Goal: Task Accomplishment & Management: Manage account settings

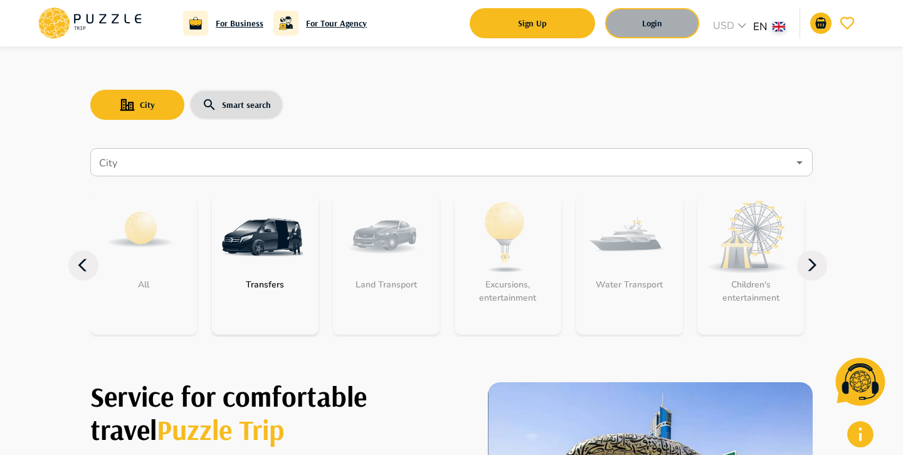
click at [663, 19] on button "Login" at bounding box center [652, 23] width 94 height 30
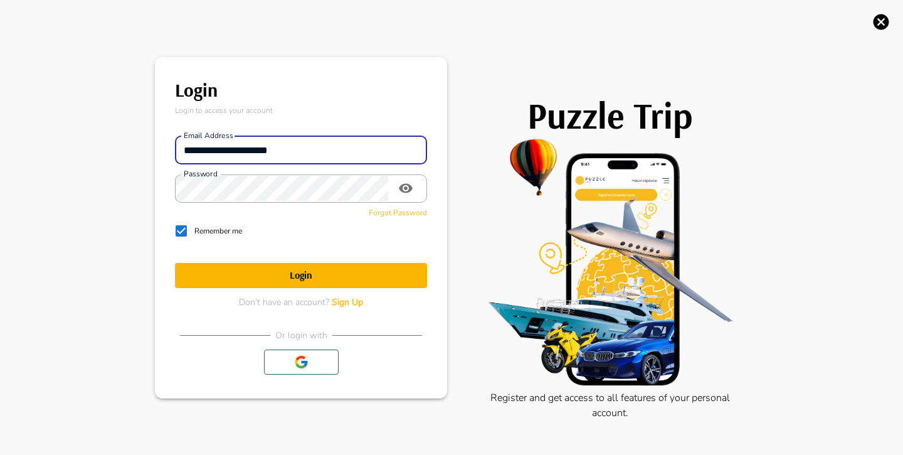
click at [300, 157] on input "**********" at bounding box center [301, 149] width 252 height 25
click at [316, 113] on p "Login to access your account" at bounding box center [301, 110] width 252 height 11
click at [319, 144] on input "**********" at bounding box center [301, 149] width 252 height 25
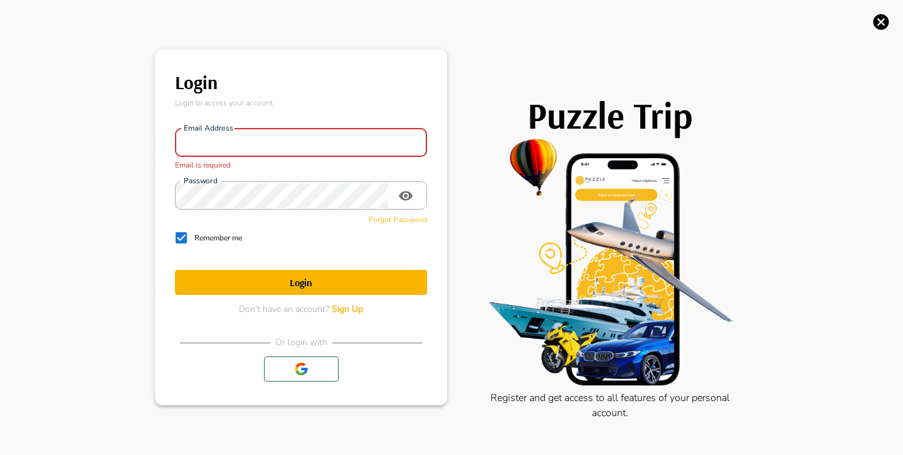
click at [310, 142] on input "Email address" at bounding box center [301, 142] width 252 height 25
type input "**********"
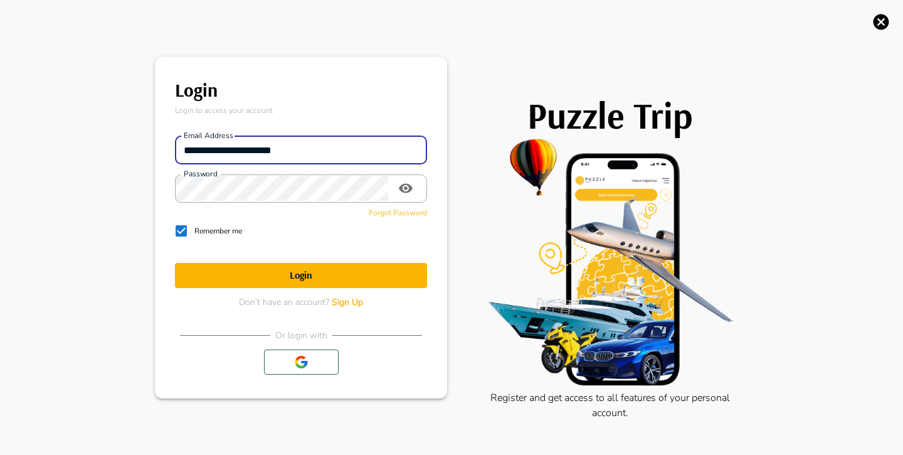
click at [301, 273] on h1 "Login" at bounding box center [301, 275] width 252 height 12
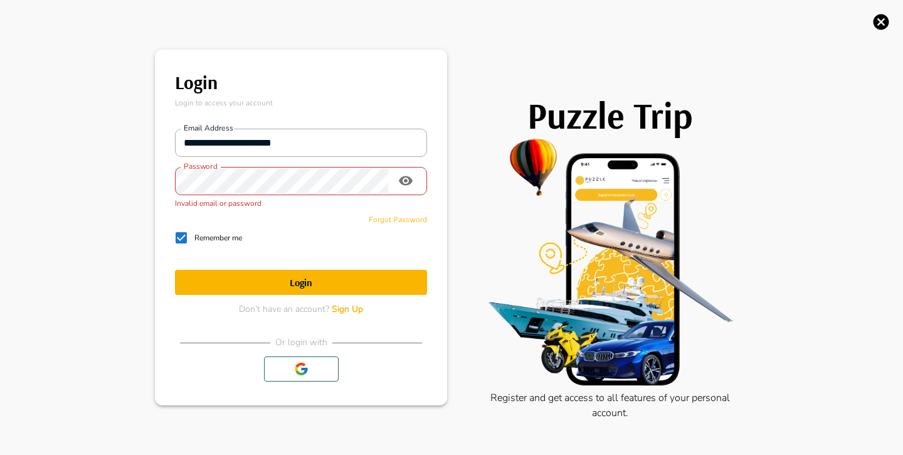
click at [399, 176] on icon "toggle password visibility" at bounding box center [405, 180] width 15 height 15
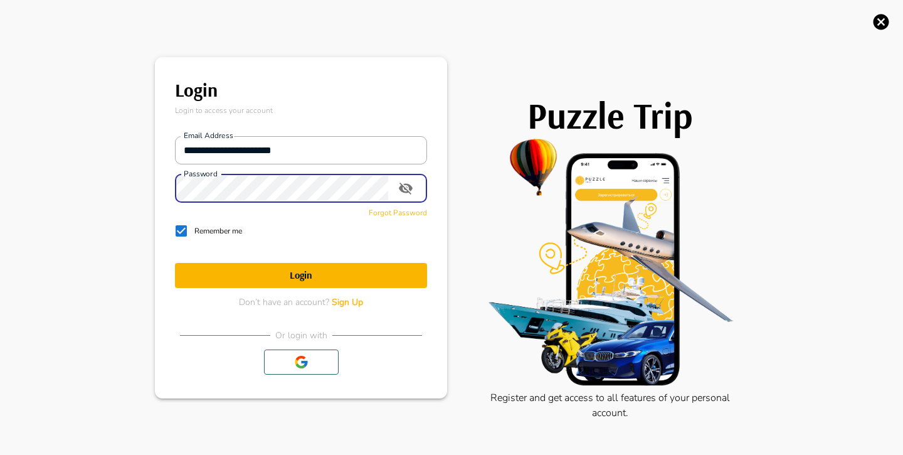
click at [302, 288] on form "**********" at bounding box center [301, 217] width 252 height 182
click at [302, 278] on h1 "Login" at bounding box center [301, 275] width 252 height 12
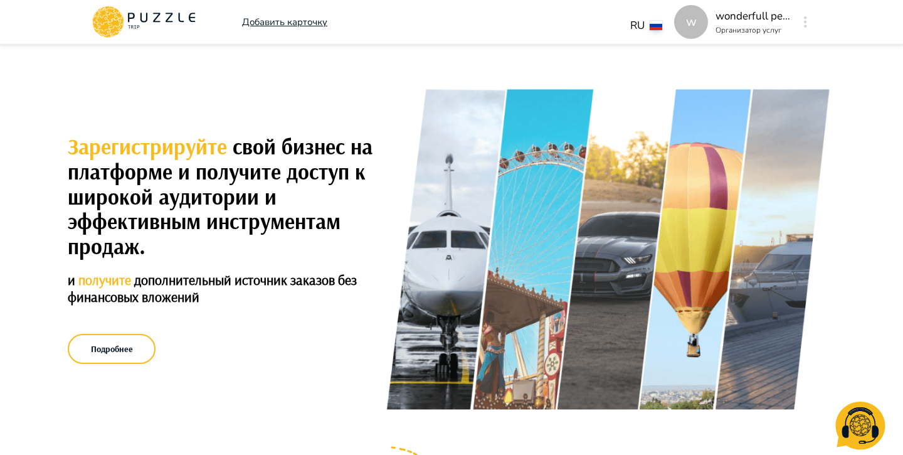
click at [804, 16] on icon "button" at bounding box center [805, 21] width 3 height 11
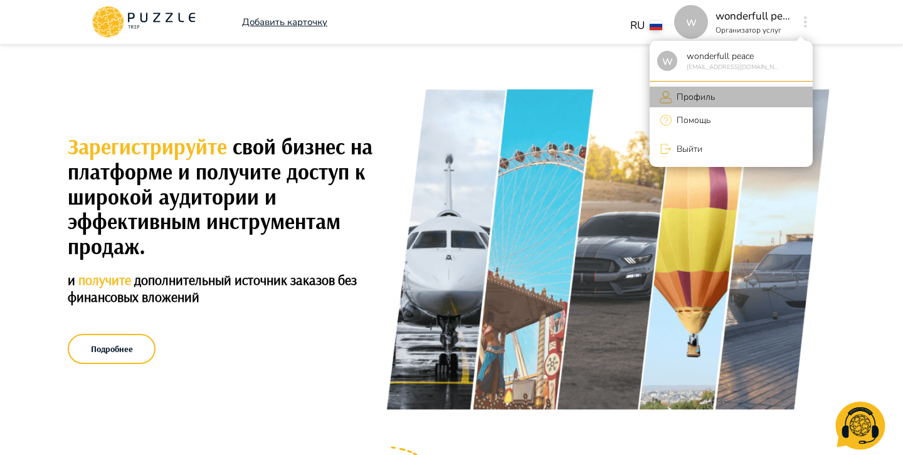
click at [690, 106] on li "Профиль" at bounding box center [731, 97] width 163 height 21
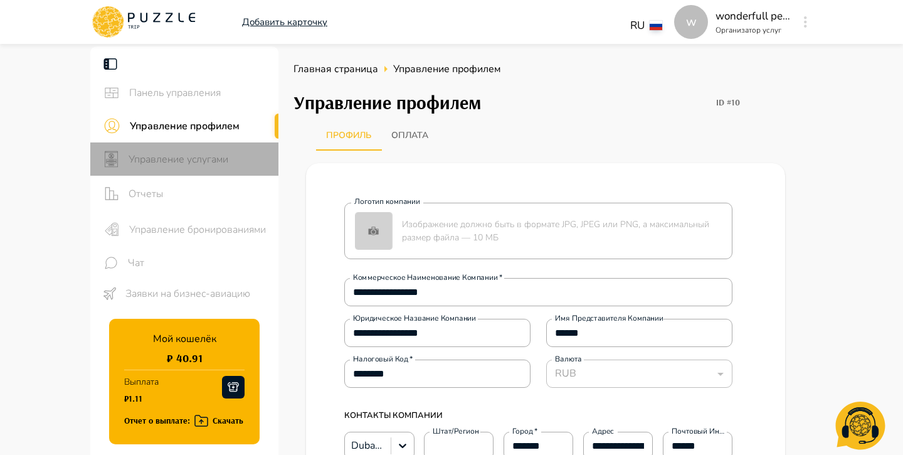
click at [232, 164] on span "Управление услугами" at bounding box center [199, 159] width 140 height 15
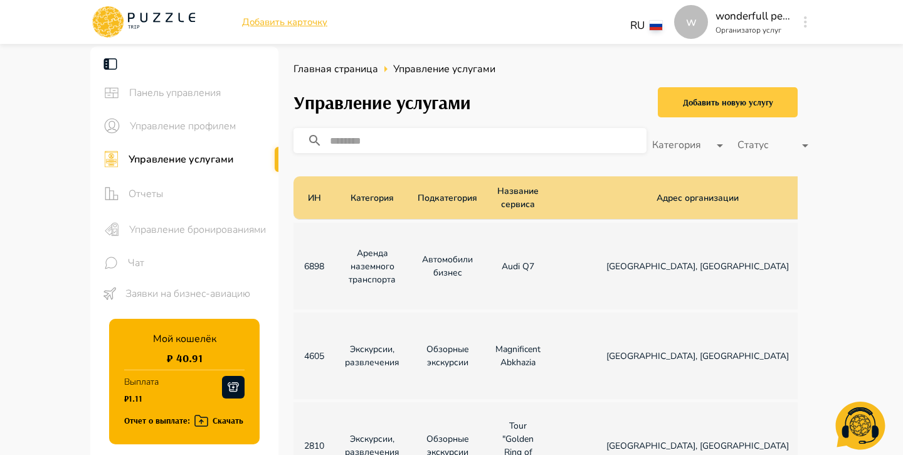
click at [714, 105] on div "Добавить новую услугу" at bounding box center [728, 103] width 90 height 16
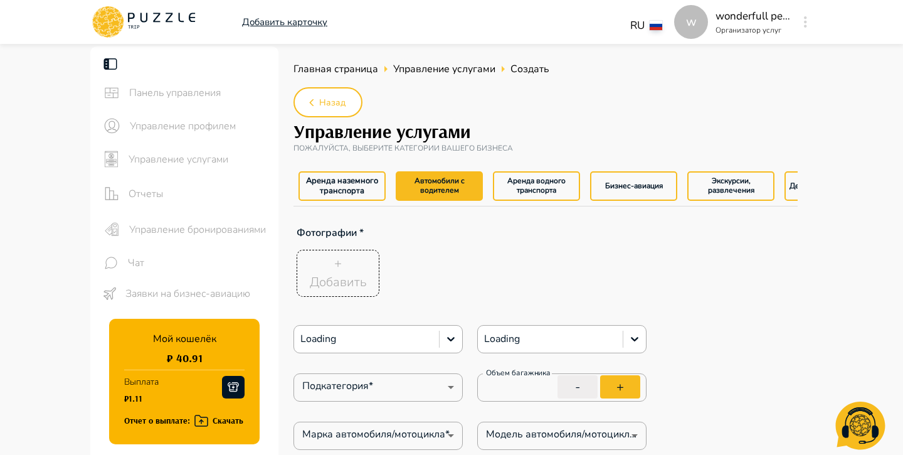
type textarea "*"
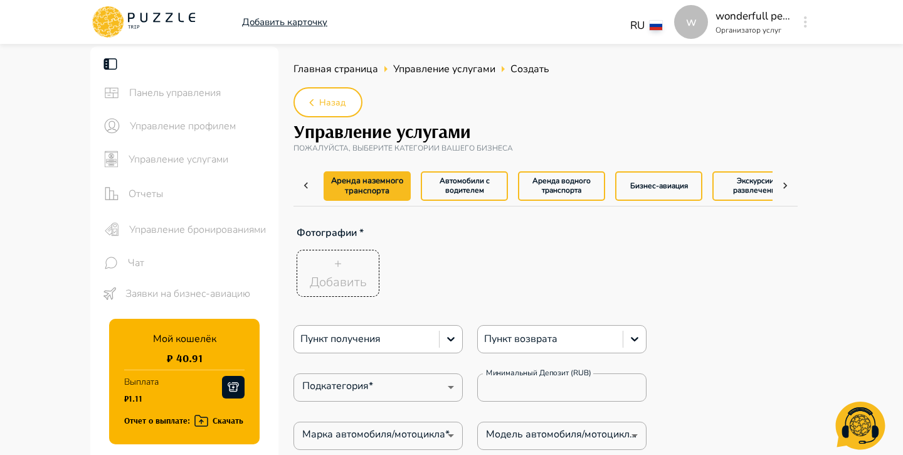
type textarea "*"
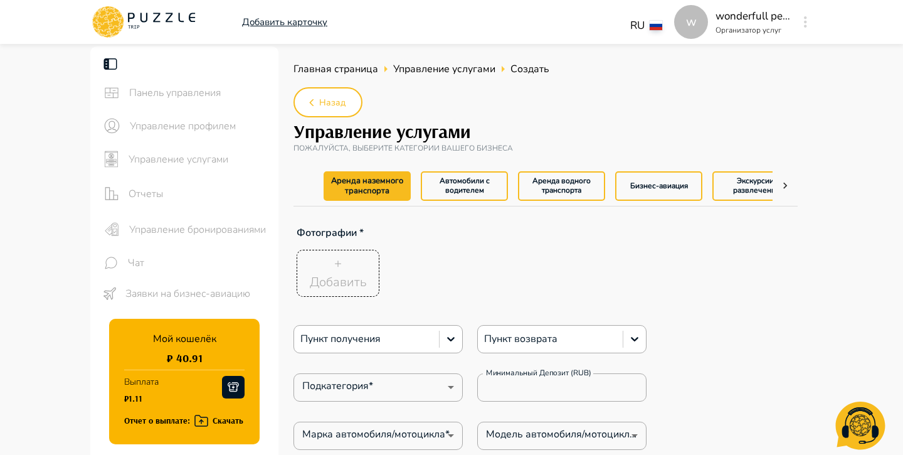
type textarea "*"
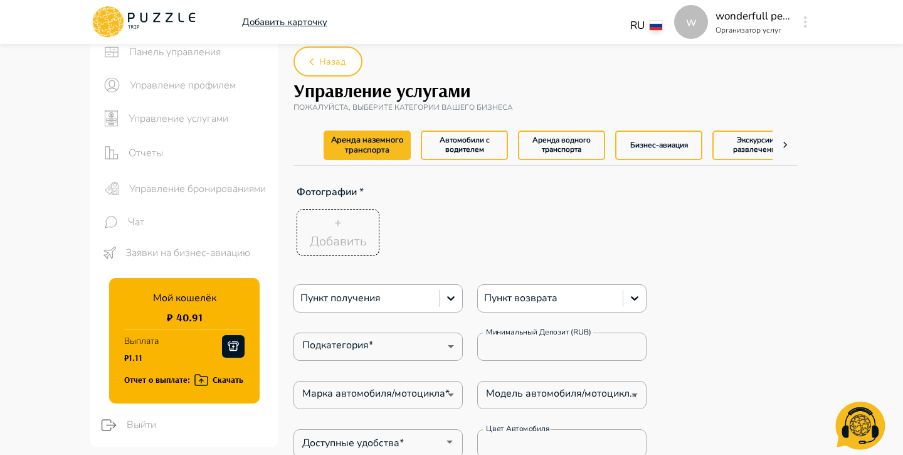
scroll to position [152, 0]
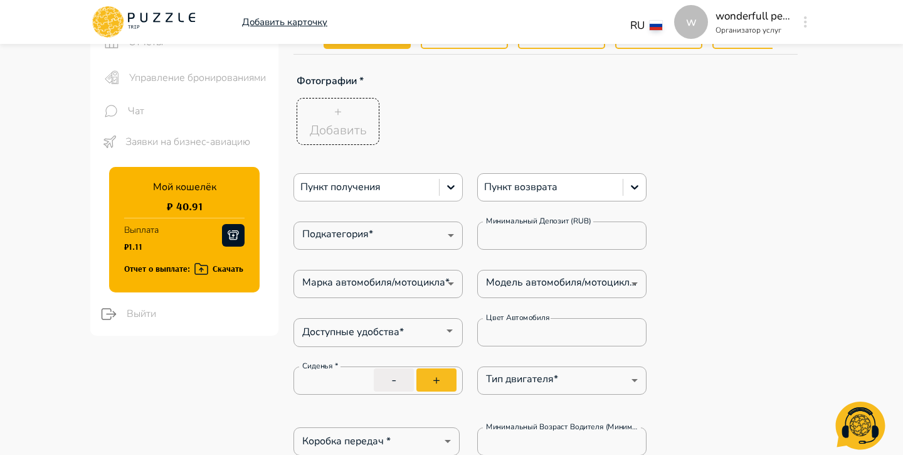
type textarea "*"
click at [429, 181] on div at bounding box center [366, 187] width 132 height 16
type textarea "*"
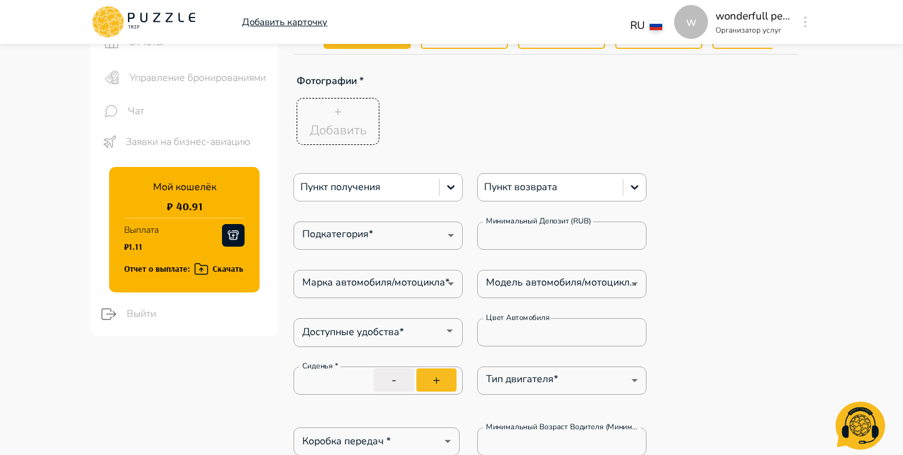
type textarea "*"
click at [448, 122] on div "+ Добавить" at bounding box center [527, 121] width 469 height 53
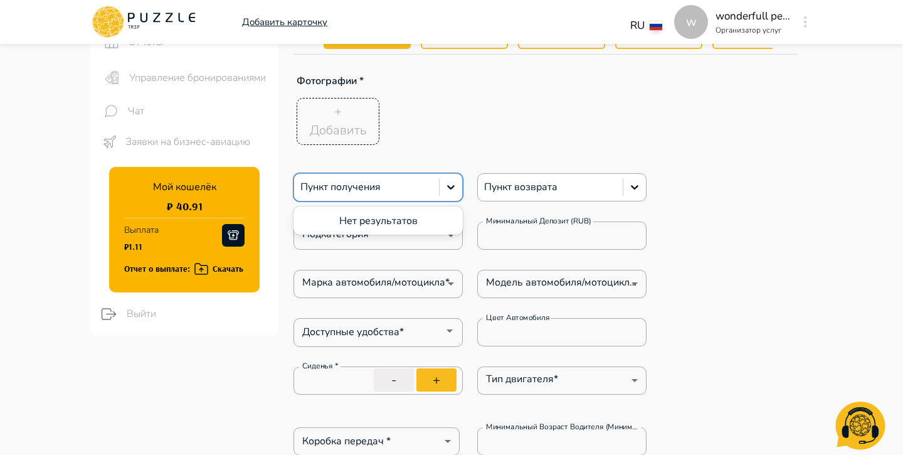
type textarea "*"
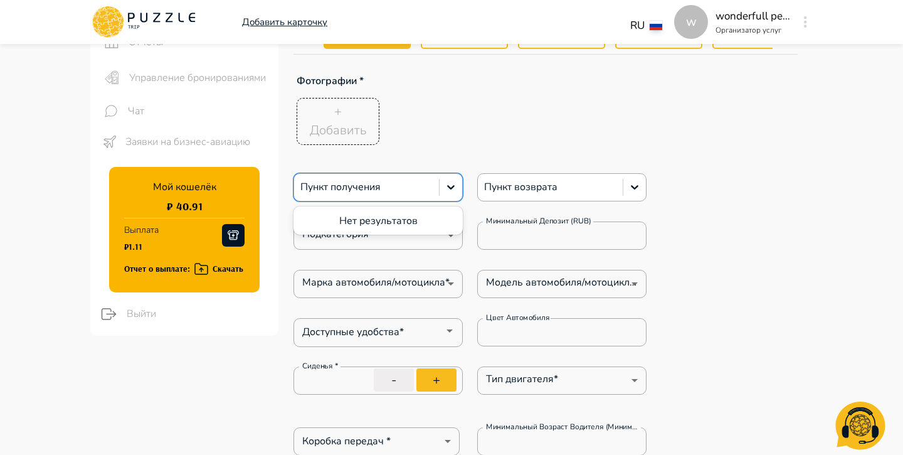
type textarea "*"
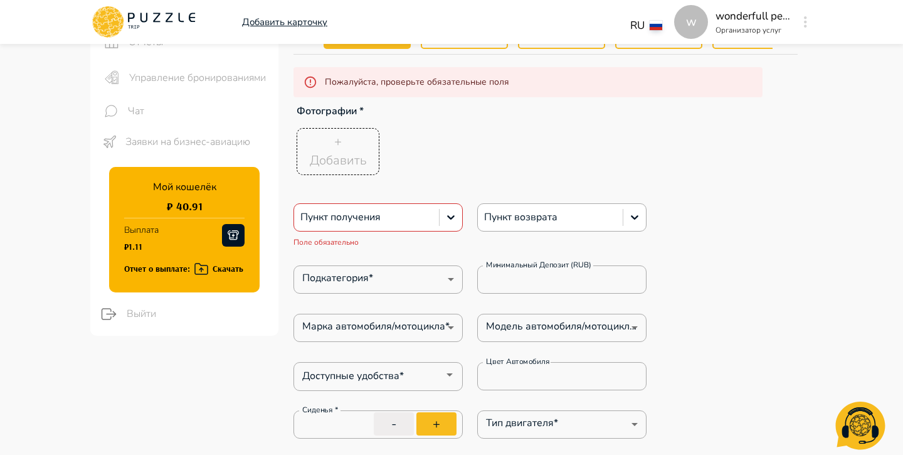
type textarea "*"
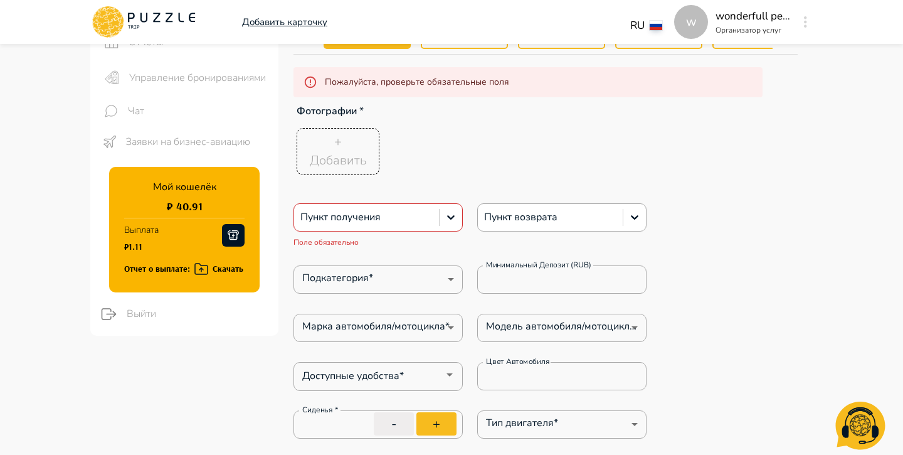
type textarea "*"
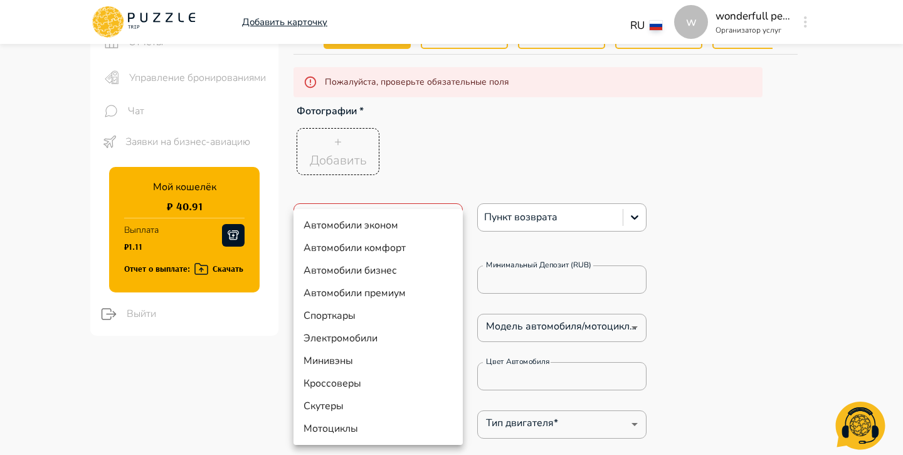
click at [380, 287] on li "Автомобили премиум" at bounding box center [377, 293] width 169 height 23
type input "**"
type textarea "*"
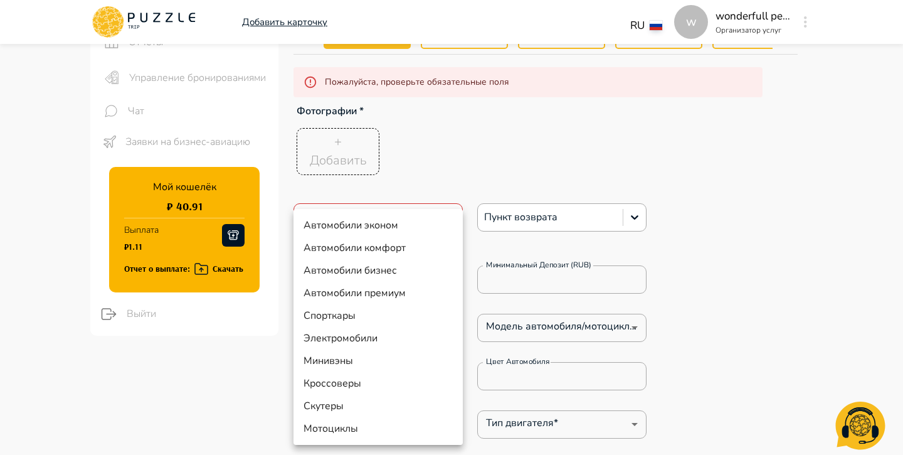
type textarea "*"
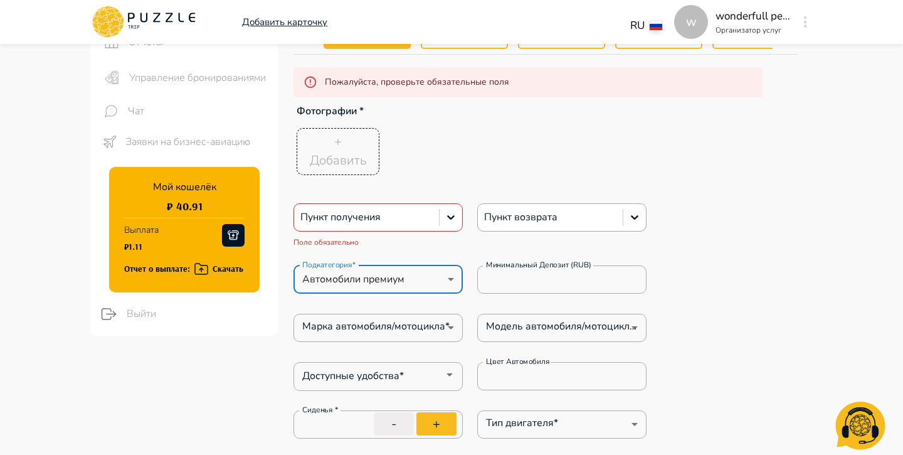
type textarea "*"
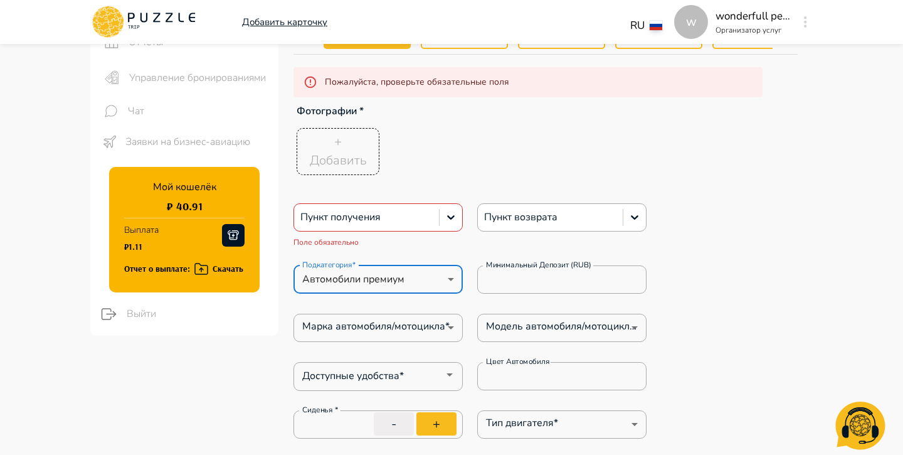
type textarea "*"
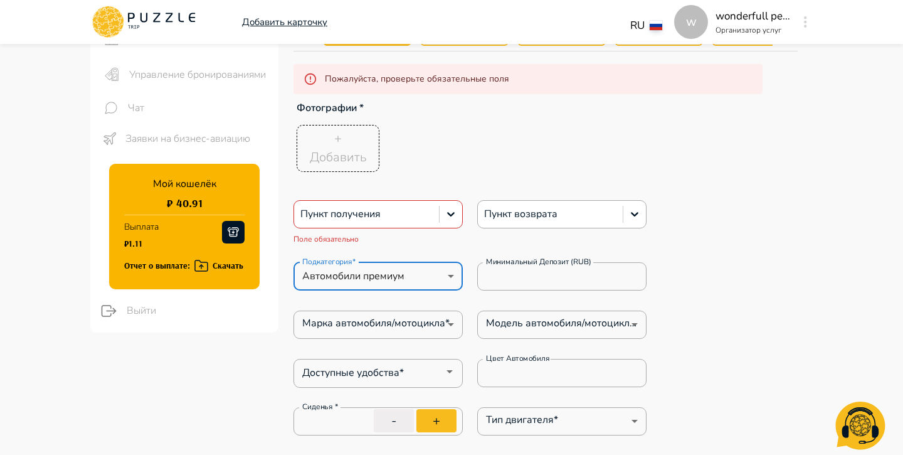
scroll to position [161, 0]
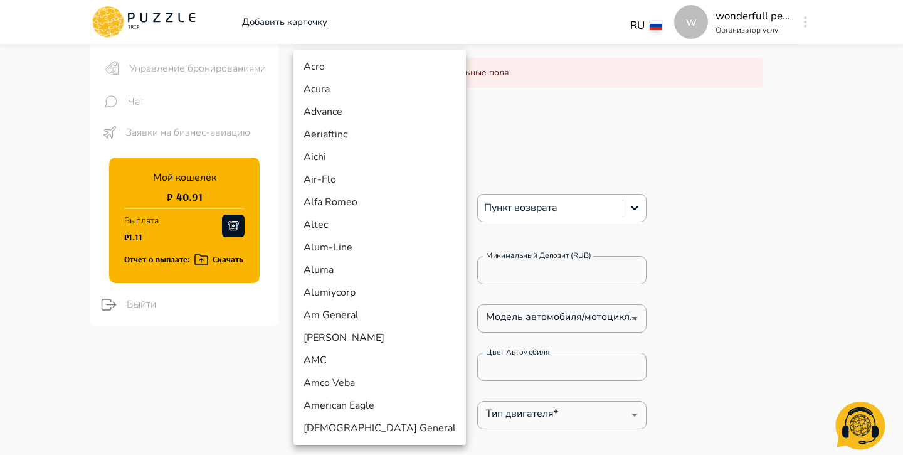
type textarea "*"
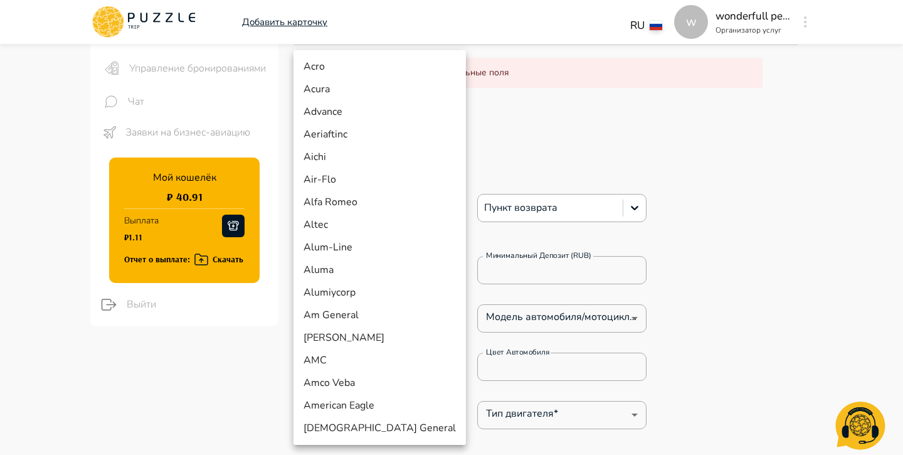
type textarea "*"
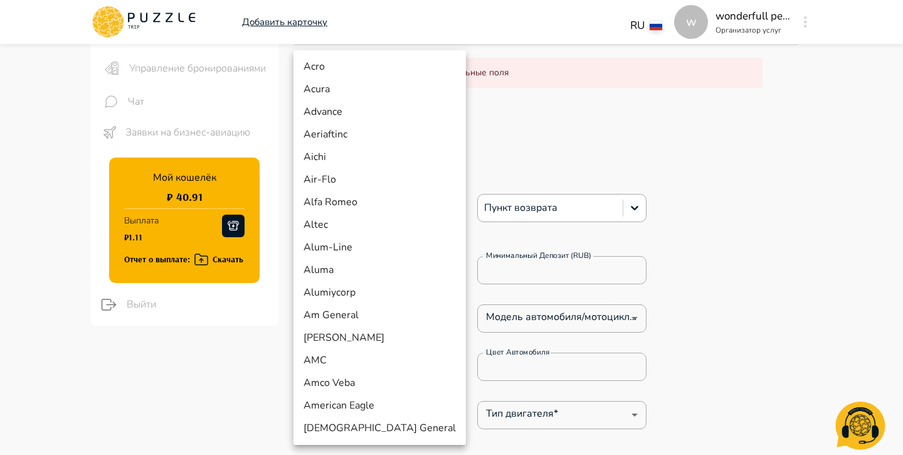
type textarea "*"
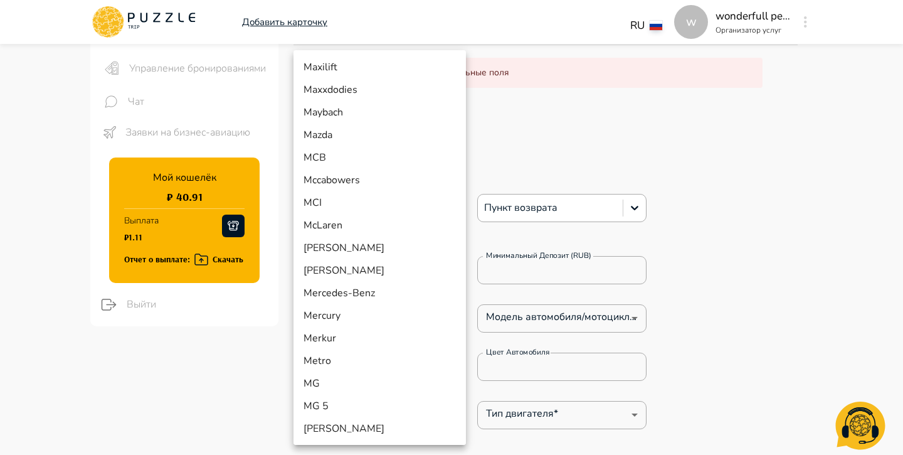
click at [282, 312] on div at bounding box center [451, 227] width 903 height 455
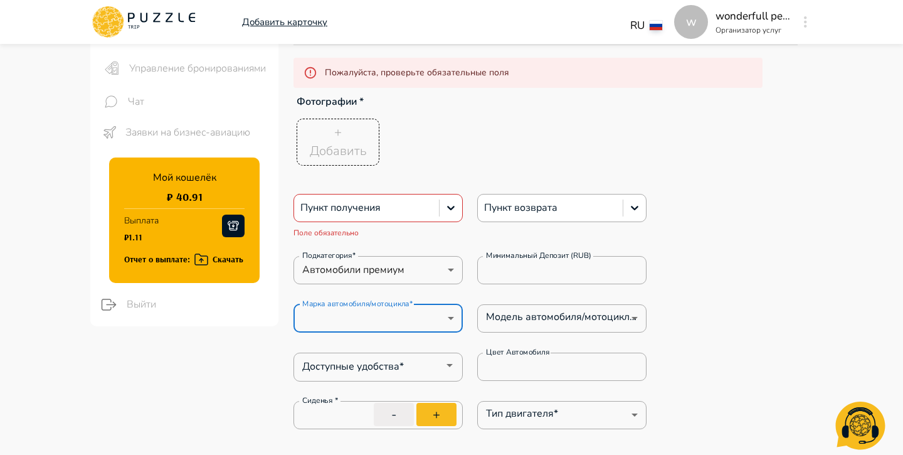
click at [509, 235] on div "Acro Acura Advance Aeriaftinc Aichi Air-Flo Alfa Romeo Altec Alum-Line Aluma Al…" at bounding box center [451, 227] width 903 height 455
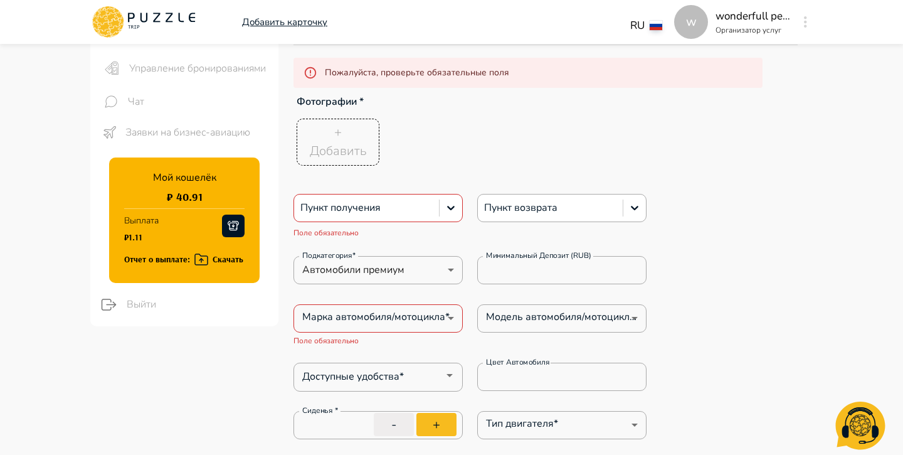
type textarea "*"
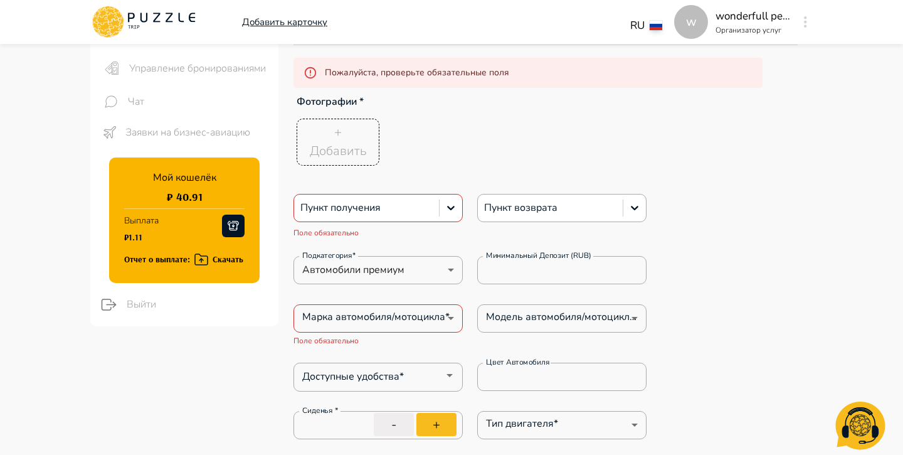
type textarea "*"
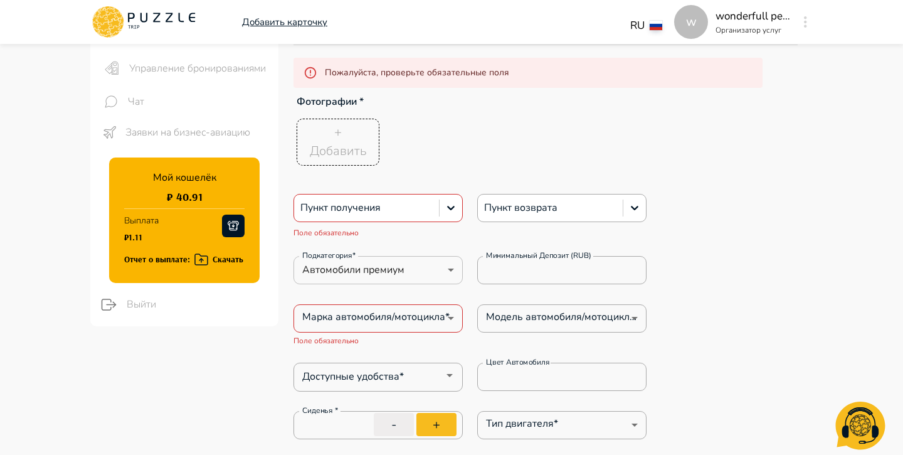
type textarea "*"
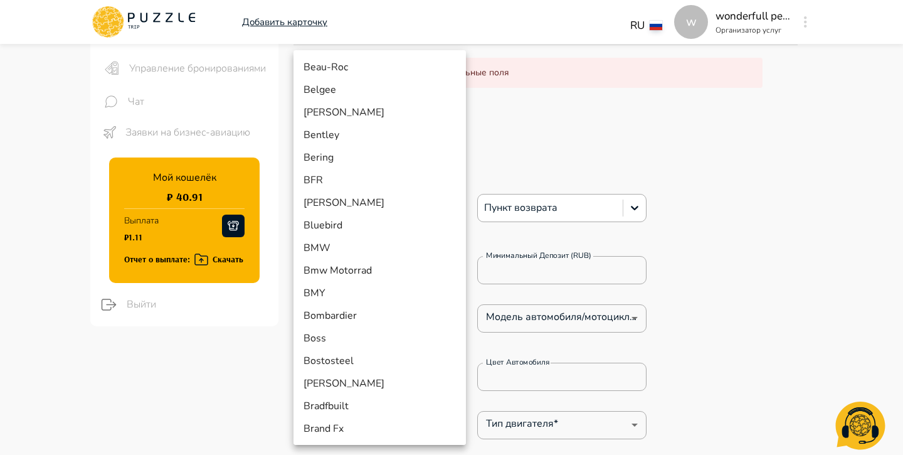
scroll to position [9820, 0]
click at [498, 312] on div at bounding box center [451, 227] width 903 height 455
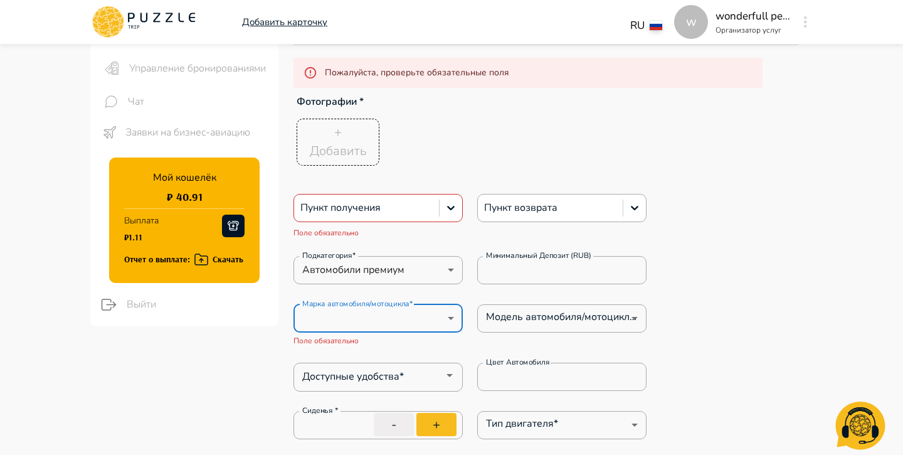
click at [522, 313] on div "Acro Acura Advance Aeriaftinc Aichi Air-Flo Alfa Romeo Altec Alum-Line Aluma Al…" at bounding box center [451, 227] width 903 height 455
click at [495, 314] on div "Acro Acura Advance Aeriaftinc Aichi Air-Flo Alfa Romeo Altec Alum-Line Aluma Al…" at bounding box center [451, 227] width 903 height 455
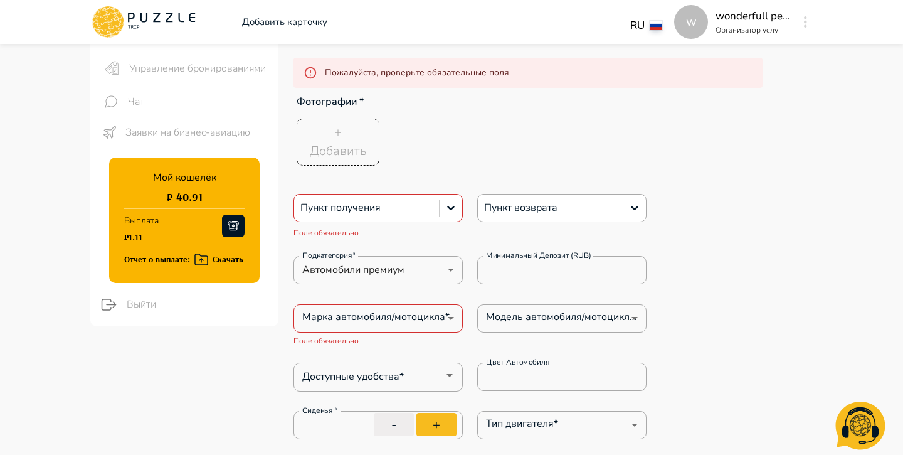
type textarea "*"
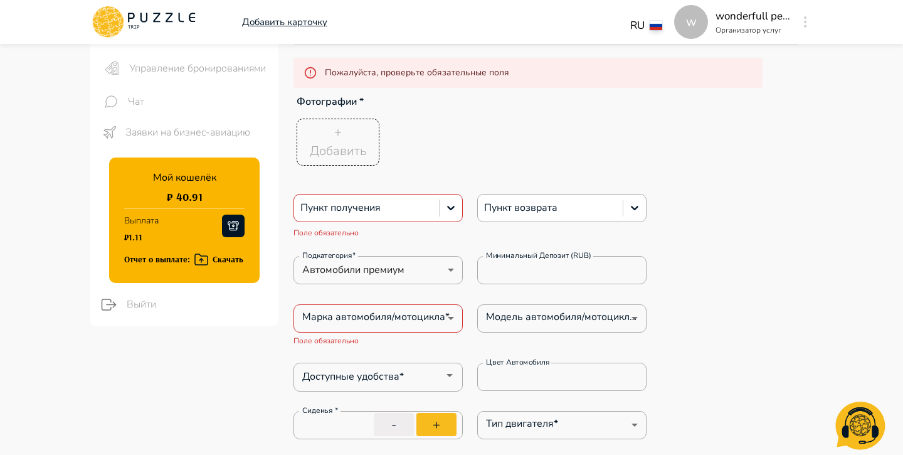
type textarea "*"
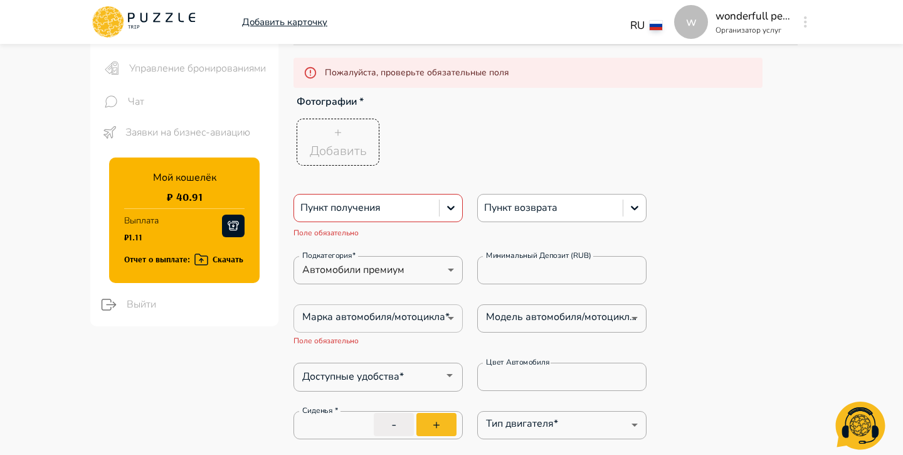
type textarea "*"
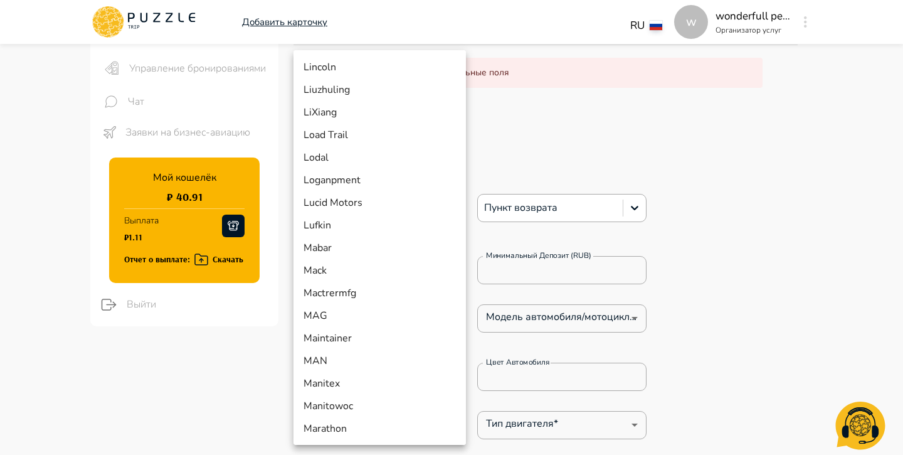
scroll to position [7652, 0]
click at [514, 297] on div at bounding box center [451, 227] width 903 height 455
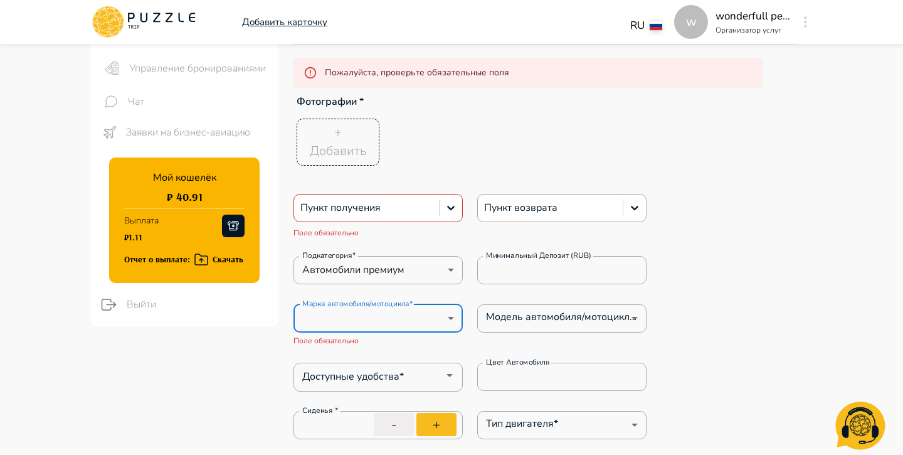
click at [520, 319] on div "Acro Acura Advance Aeriaftinc Aichi Air-Flo Alfa Romeo Altec Alum-Line Aluma Al…" at bounding box center [451, 227] width 903 height 455
type textarea "*"
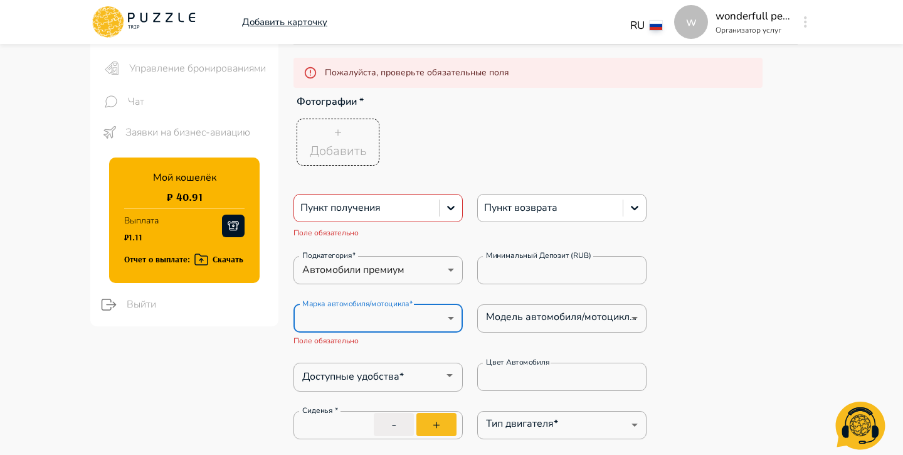
type textarea "*"
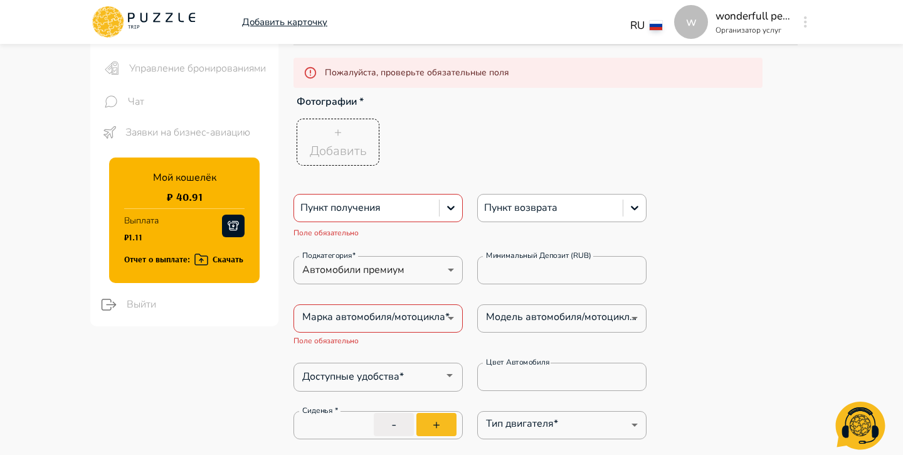
type textarea "*"
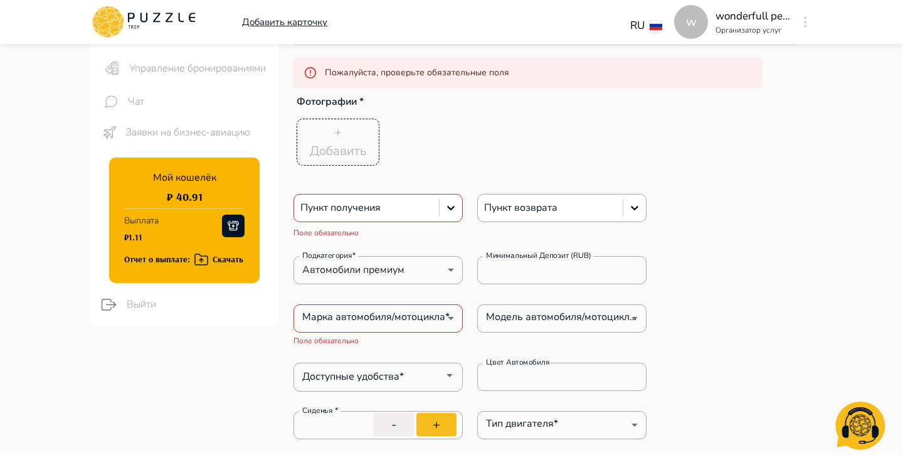
type textarea "*"
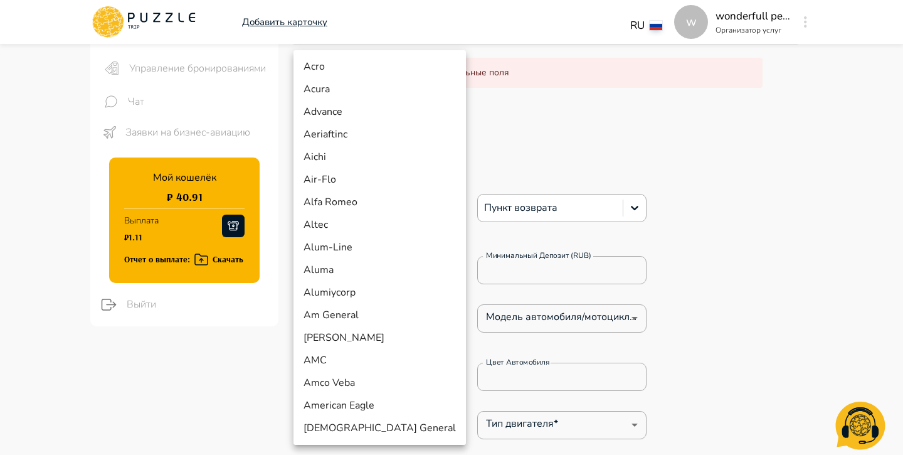
click at [235, 362] on div at bounding box center [451, 227] width 903 height 455
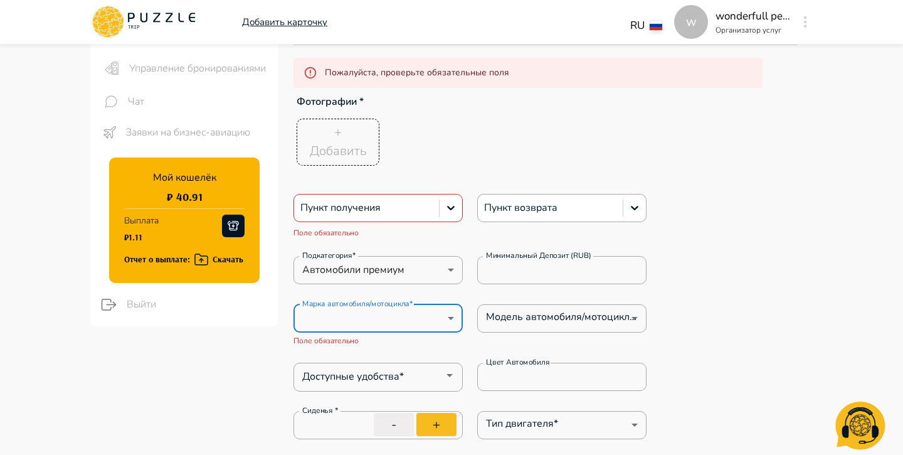
click at [327, 376] on div "Доступные удобства* Доступные удобства*" at bounding box center [377, 374] width 169 height 25
type textarea "*"
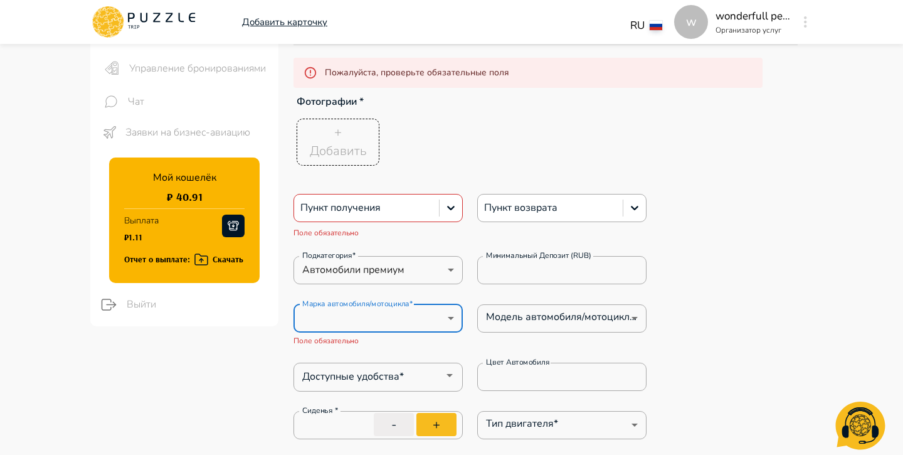
type textarea "*"
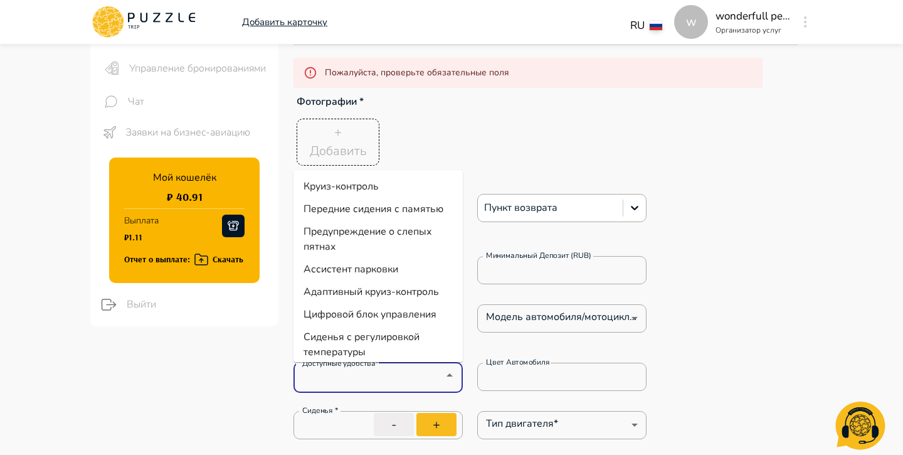
type textarea "*"
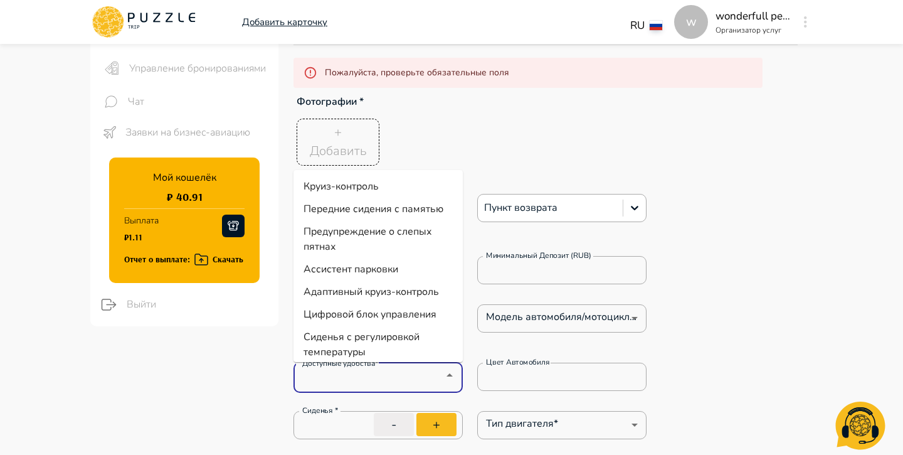
type textarea "*"
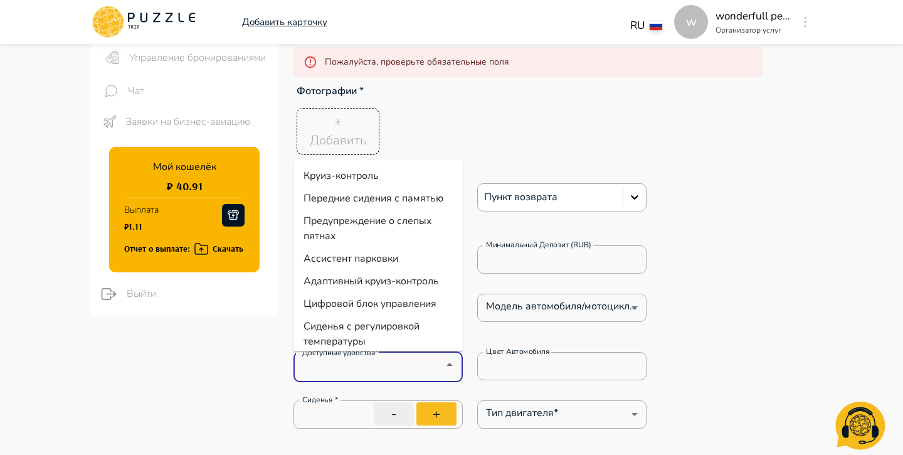
click at [335, 325] on li "Сиденья с регулировкой температуры" at bounding box center [377, 334] width 169 height 38
type textarea "*"
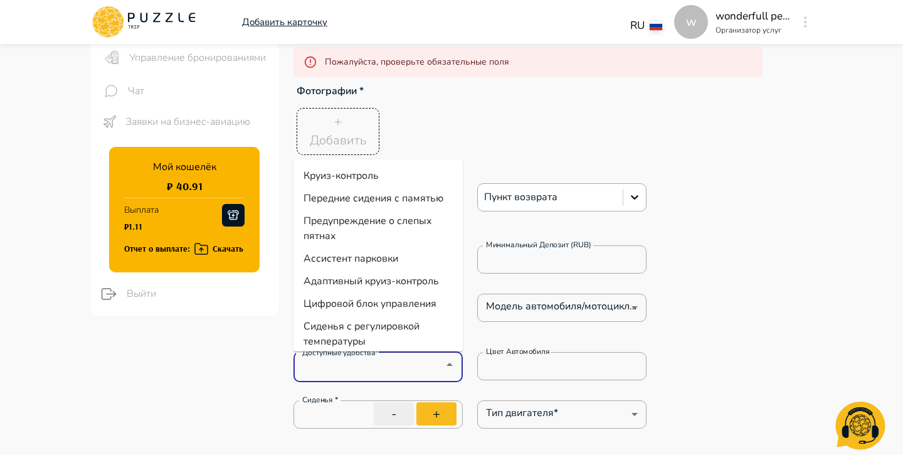
type textarea "*"
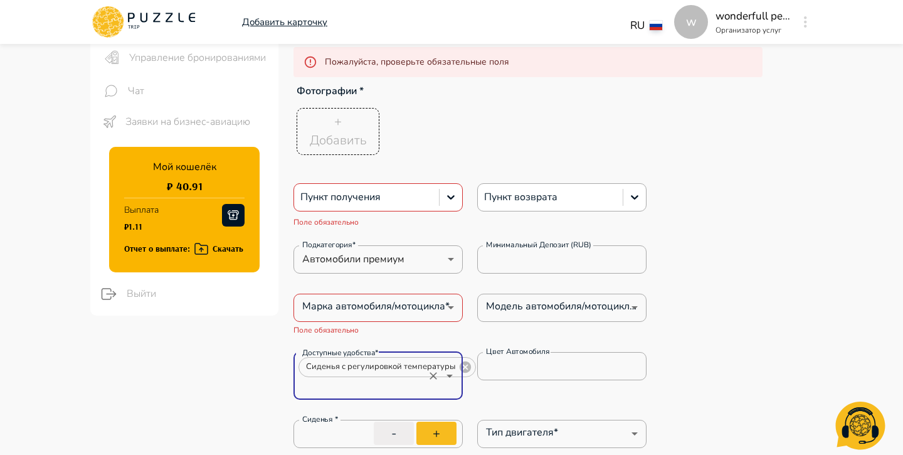
type textarea "*"
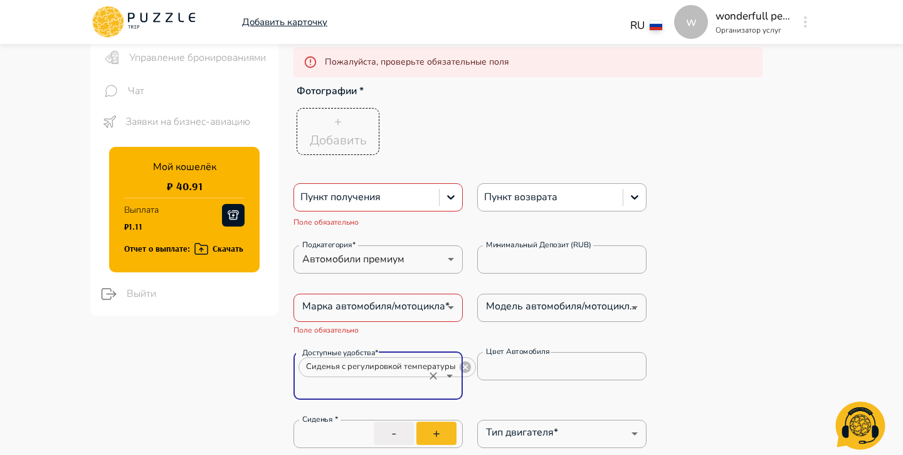
type textarea "*"
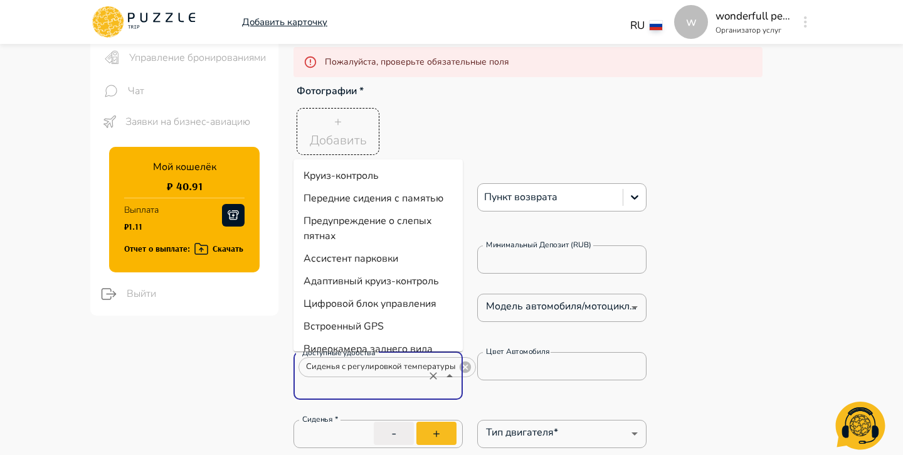
click at [356, 378] on input "Доступные удобства*" at bounding box center [359, 387] width 125 height 18
click at [354, 283] on li "Адаптивный круиз-контроль" at bounding box center [377, 281] width 169 height 23
type textarea "*"
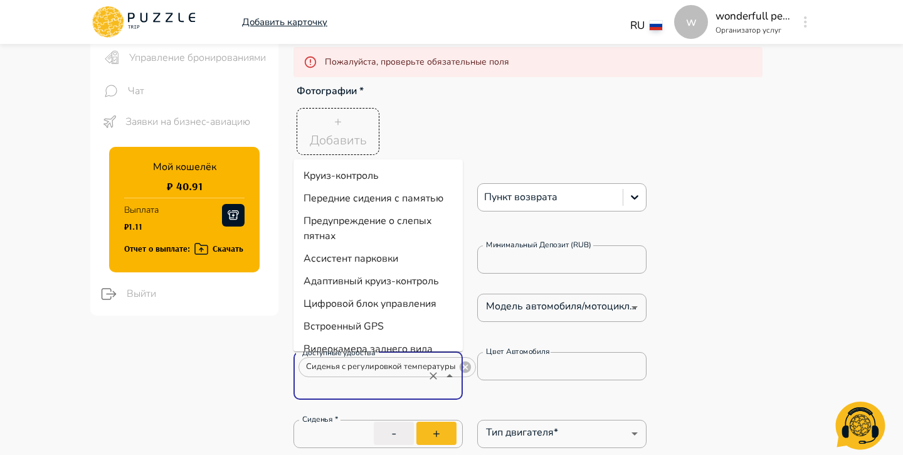
type textarea "*"
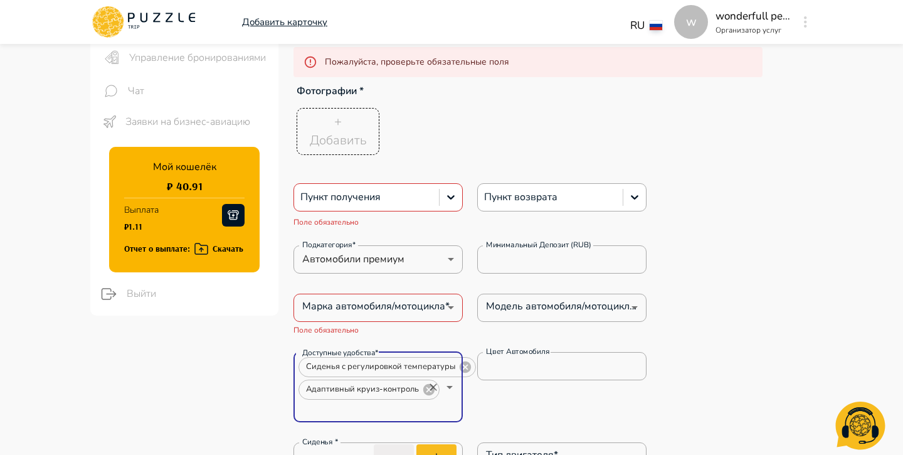
type textarea "*"
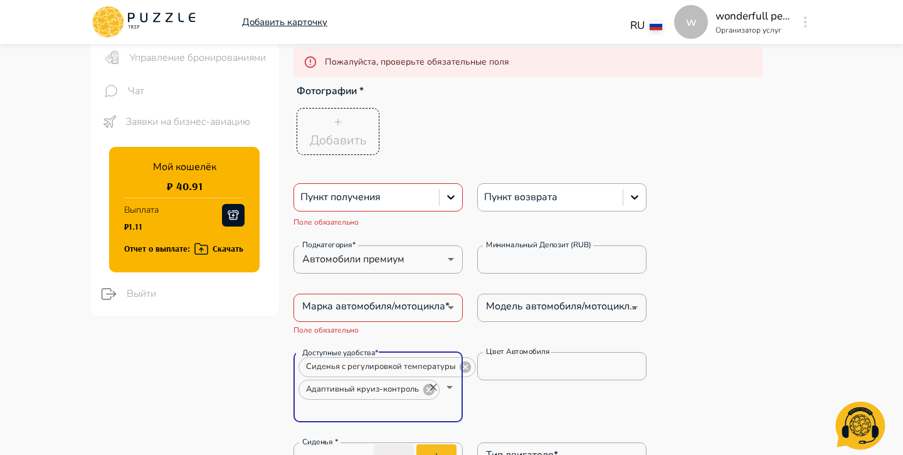
type textarea "*"
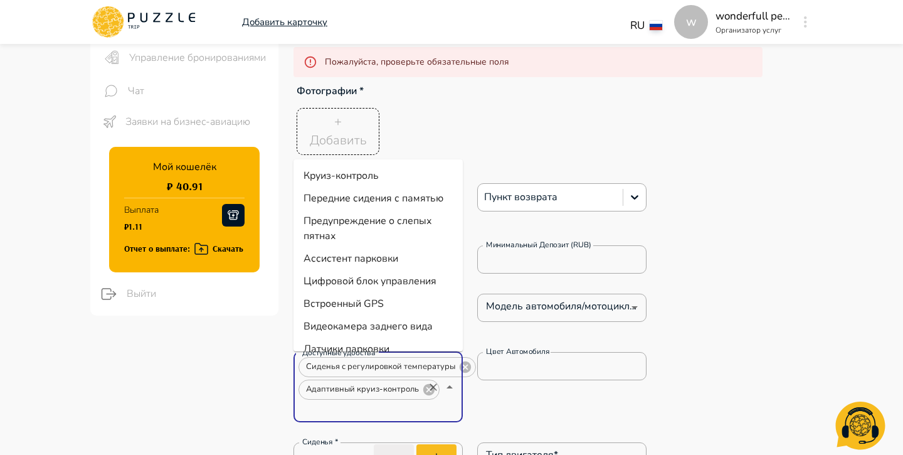
click at [340, 416] on input "Доступные удобства*" at bounding box center [359, 410] width 125 height 18
click at [341, 268] on li "Ассистент парковки" at bounding box center [377, 258] width 169 height 23
type textarea "*"
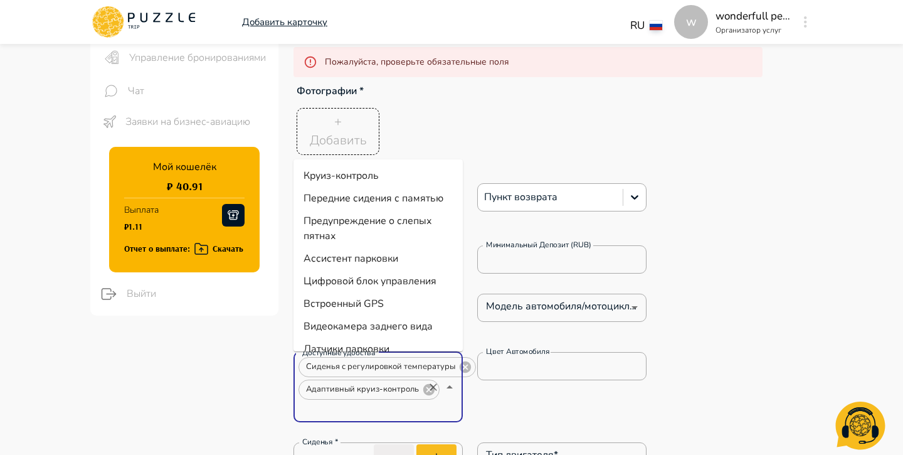
type textarea "*"
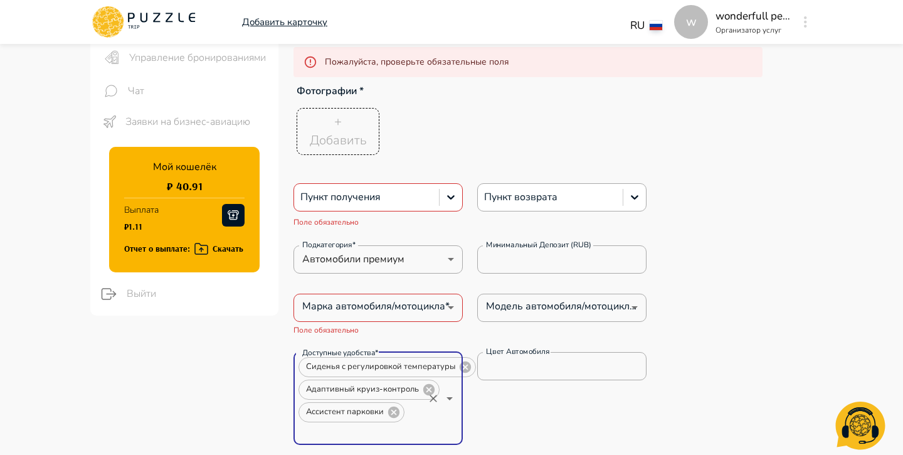
type textarea "*"
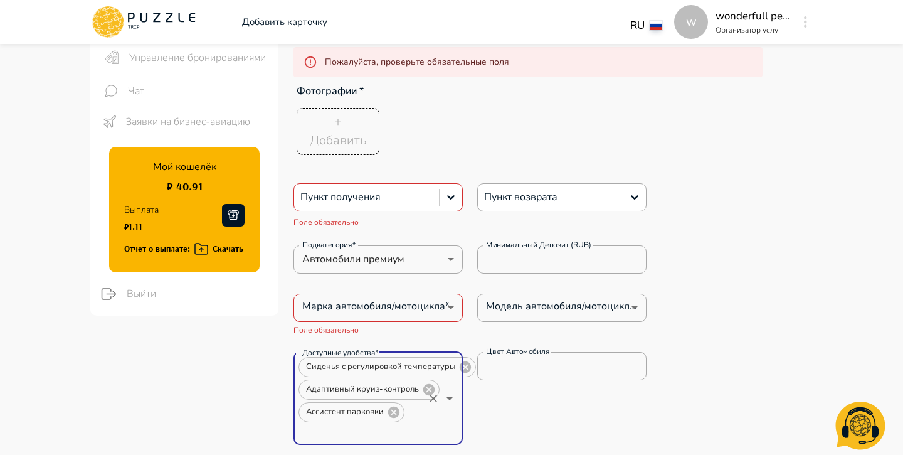
type textarea "*"
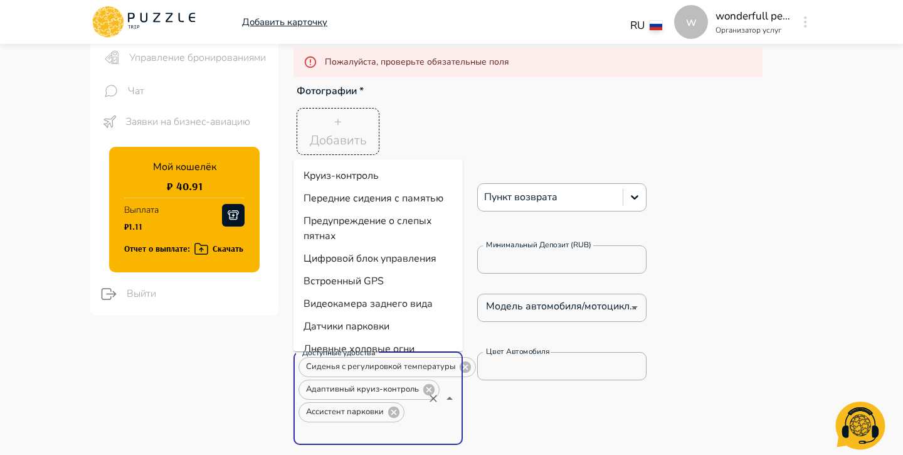
click at [339, 433] on input "Доступные удобства*" at bounding box center [359, 432] width 125 height 18
click at [356, 231] on li "Предупреждение о слепых пятнах" at bounding box center [377, 228] width 169 height 38
type textarea "*"
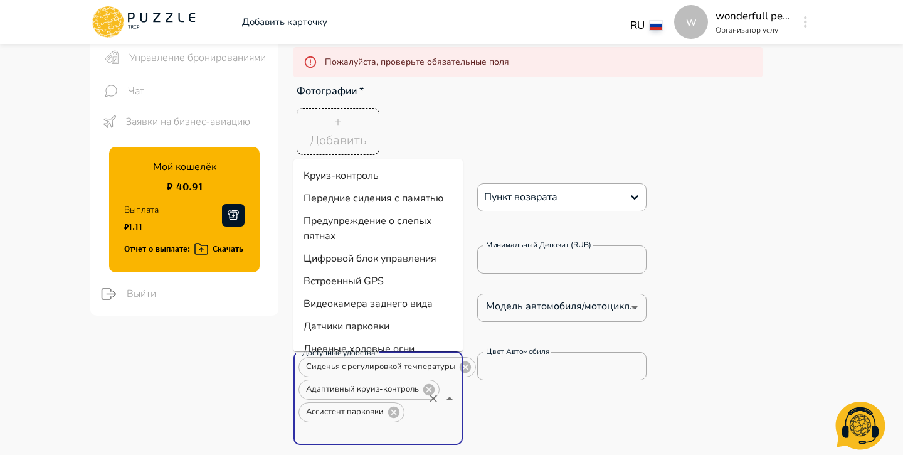
type textarea "*"
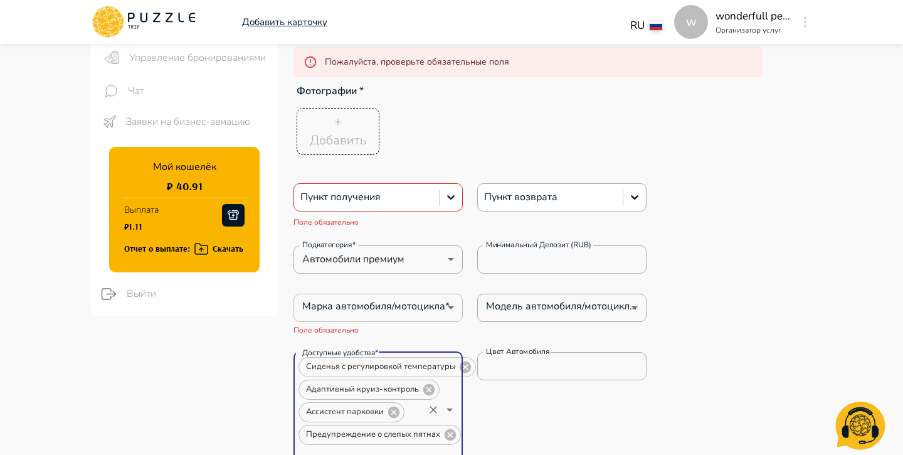
type textarea "*"
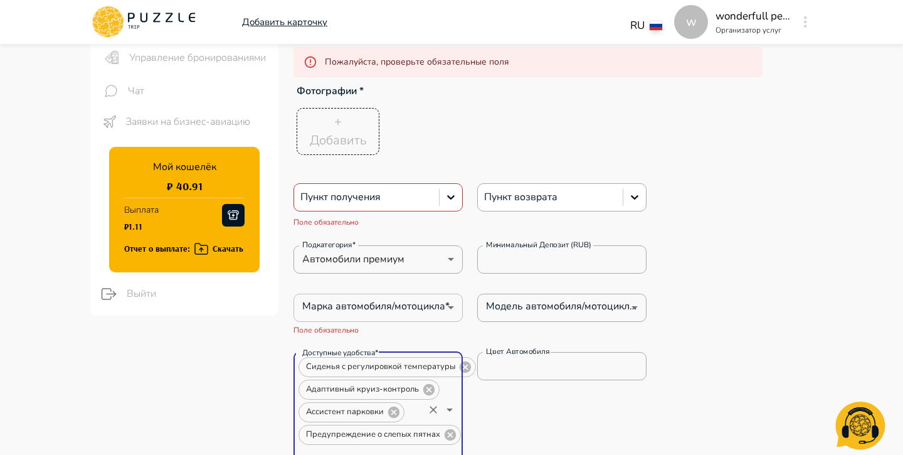
type textarea "*"
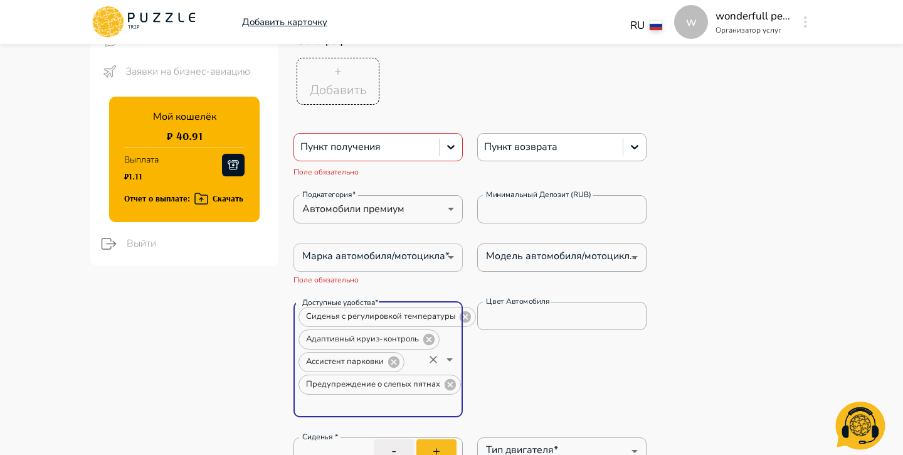
scroll to position [225, 0]
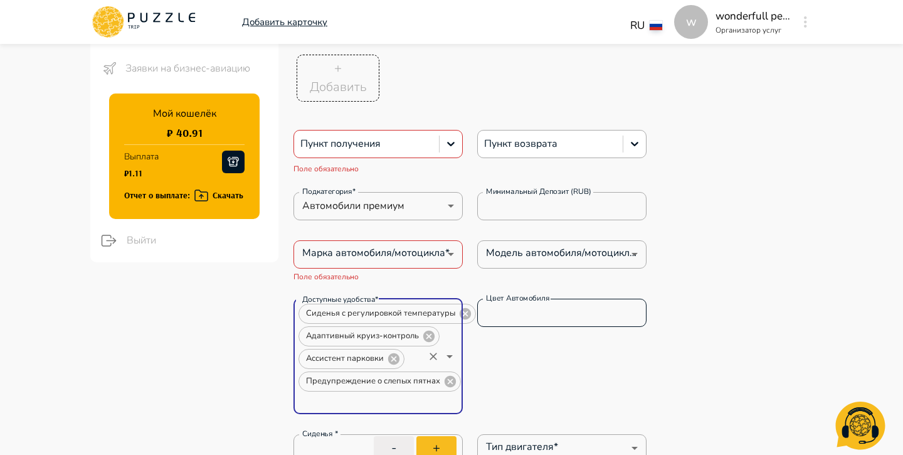
click at [551, 301] on input "Цвет автомобиля" at bounding box center [561, 312] width 169 height 25
type textarea "*"
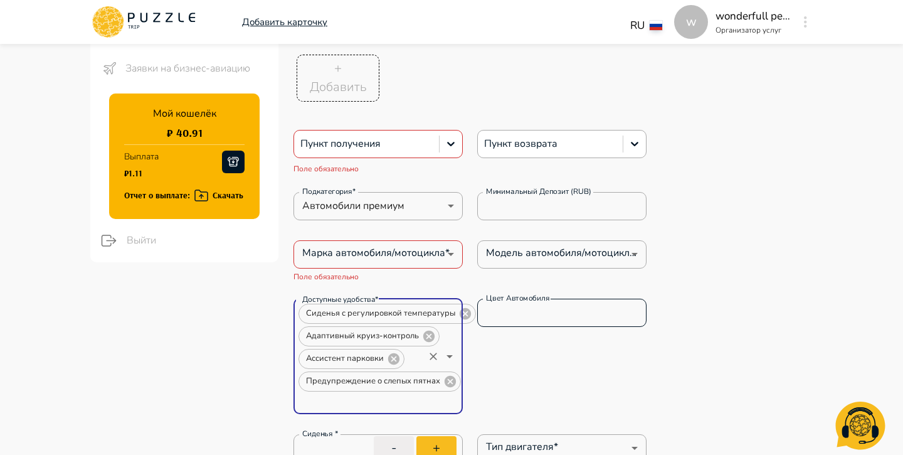
type textarea "*"
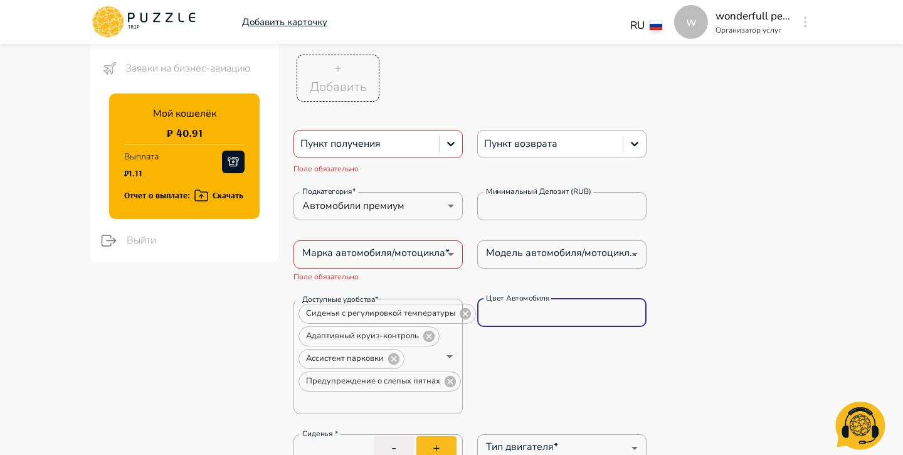
type textarea "*"
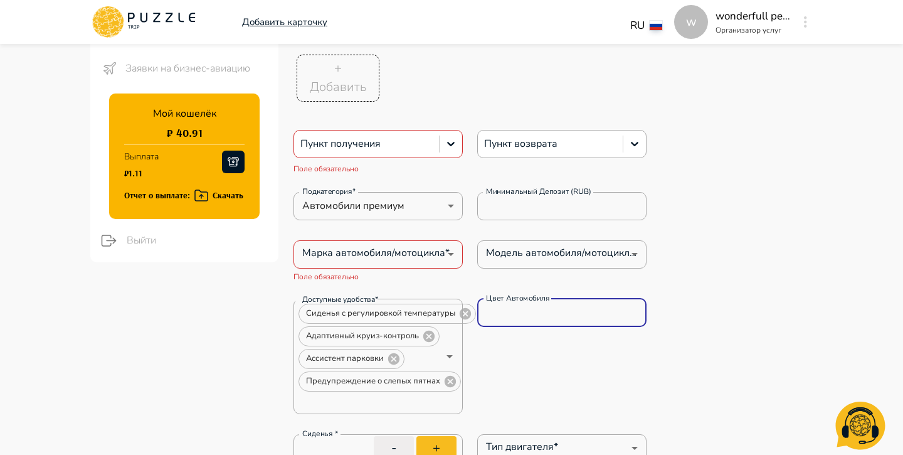
type textarea "*"
click at [542, 308] on input "Цвет автомобиля" at bounding box center [561, 312] width 169 height 25
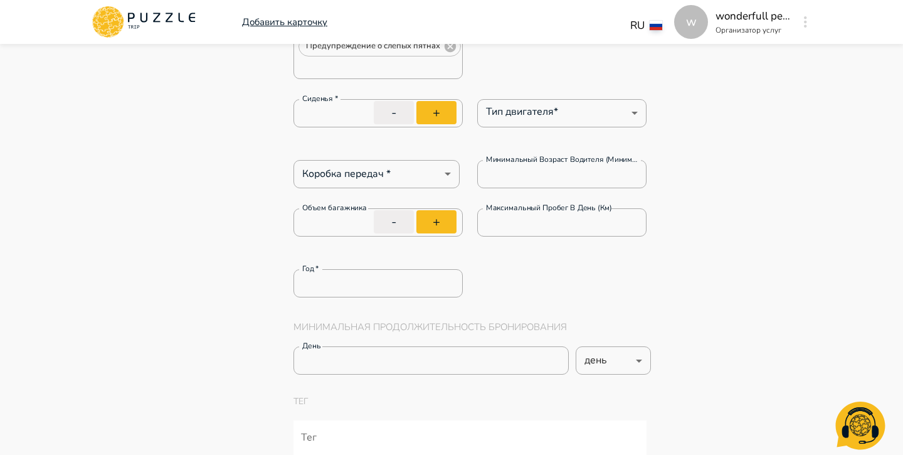
scroll to position [432, 0]
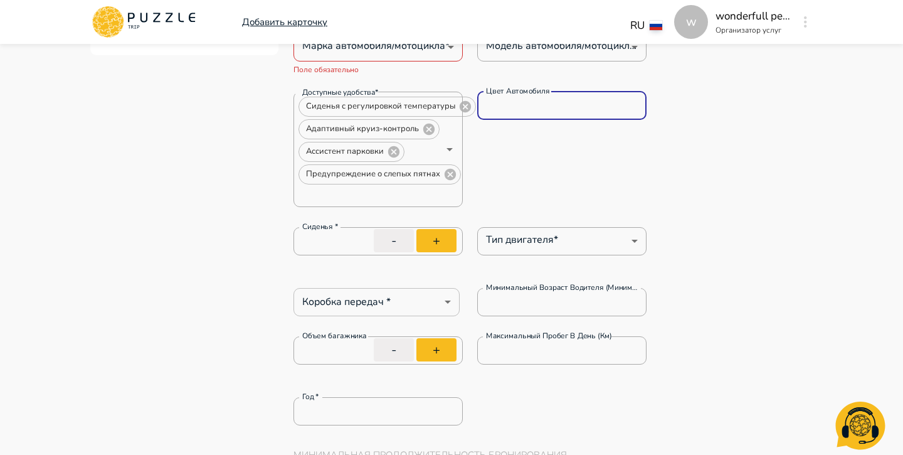
type textarea "*"
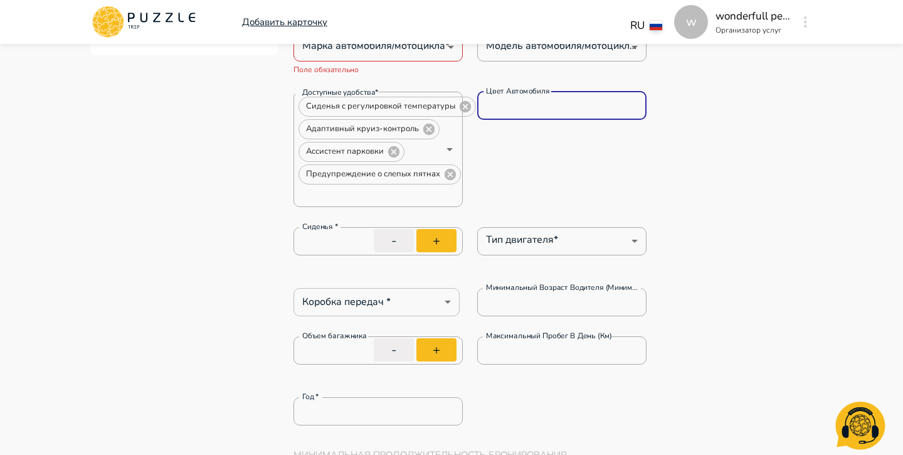
type textarea "*"
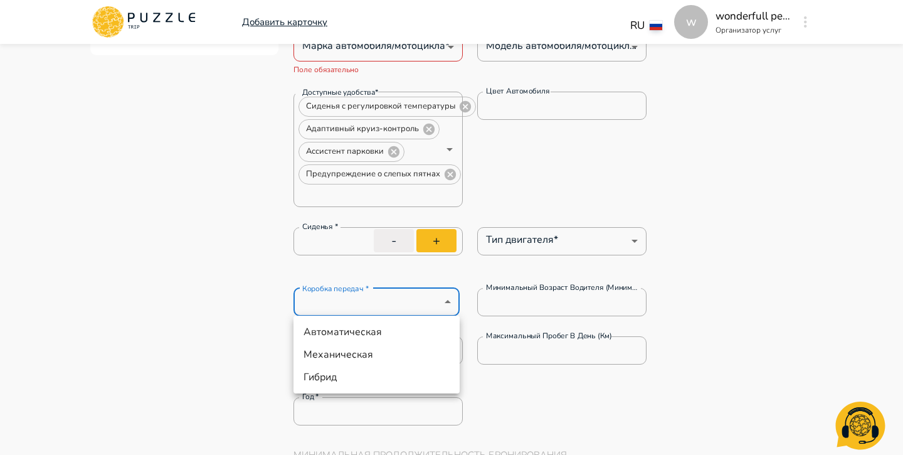
type textarea "*"
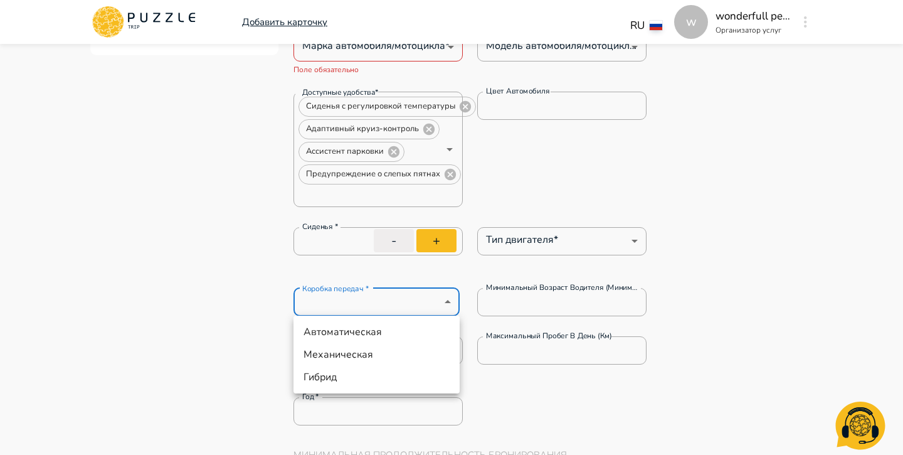
type textarea "*"
click at [351, 333] on li "Автоматическая" at bounding box center [376, 331] width 166 height 23
type input "*********"
type textarea "*"
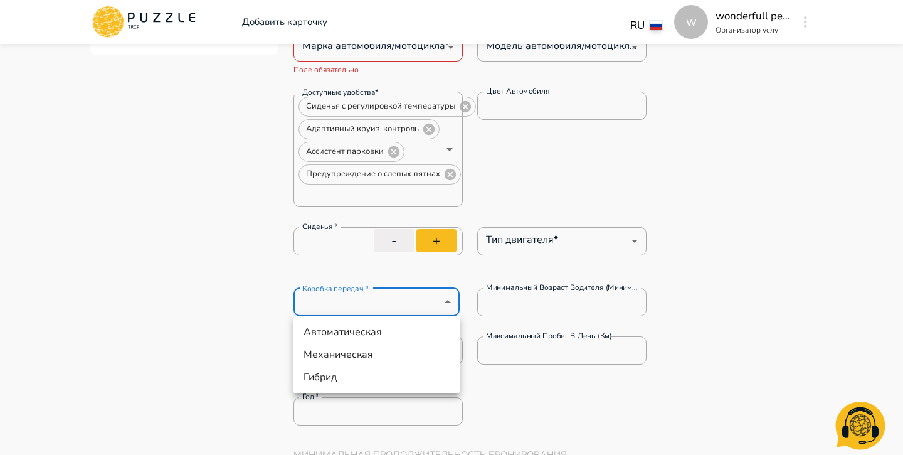
type textarea "*"
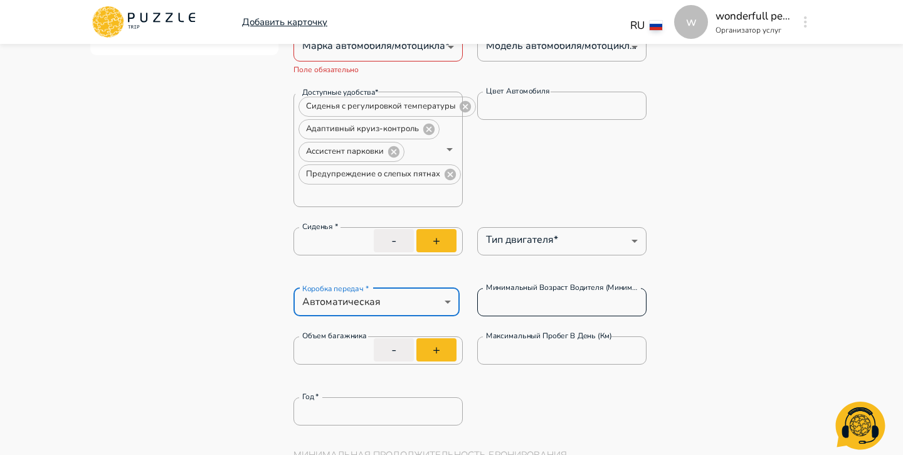
type textarea "*"
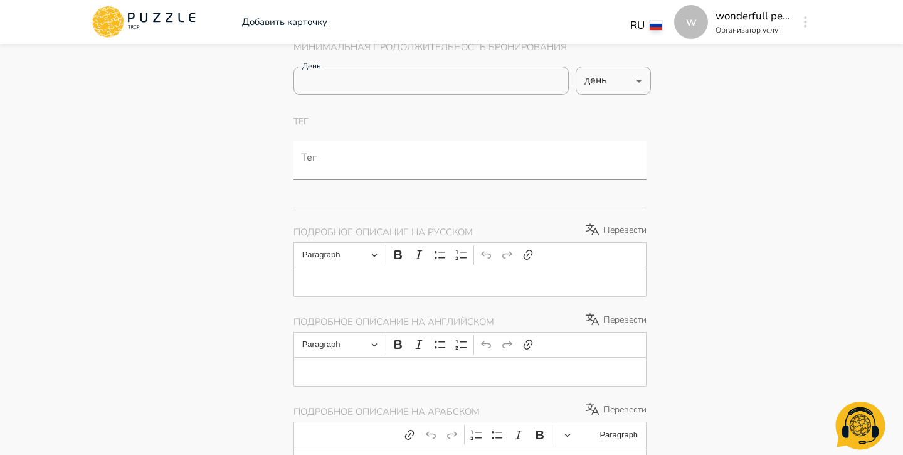
scroll to position [841, 0]
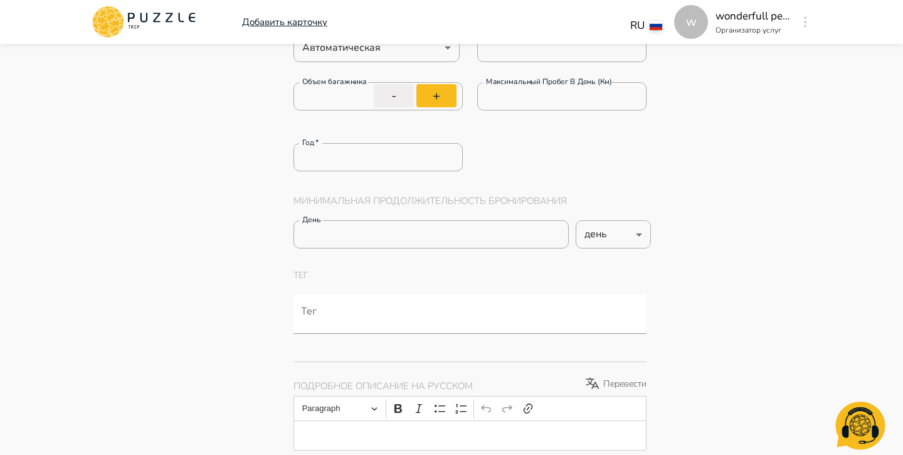
scroll to position [330, 0]
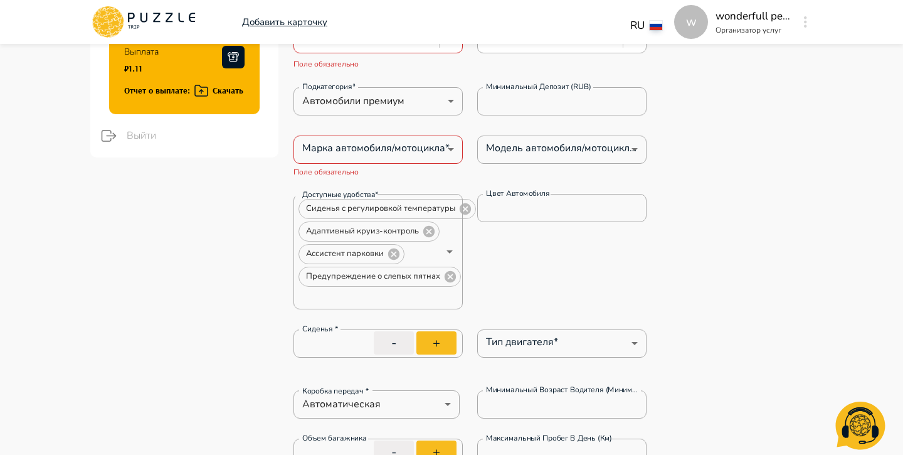
click at [810, 19] on div "w" at bounding box center [805, 22] width 14 height 23
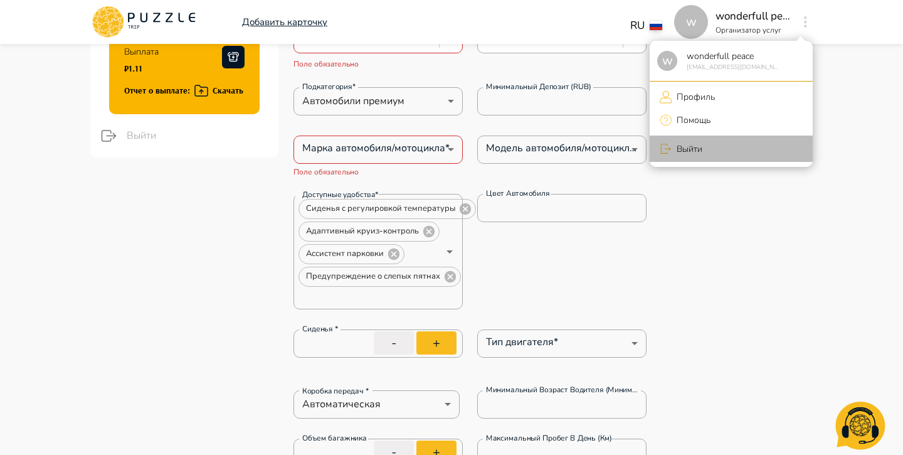
click at [727, 149] on li "Выйти" at bounding box center [731, 148] width 163 height 26
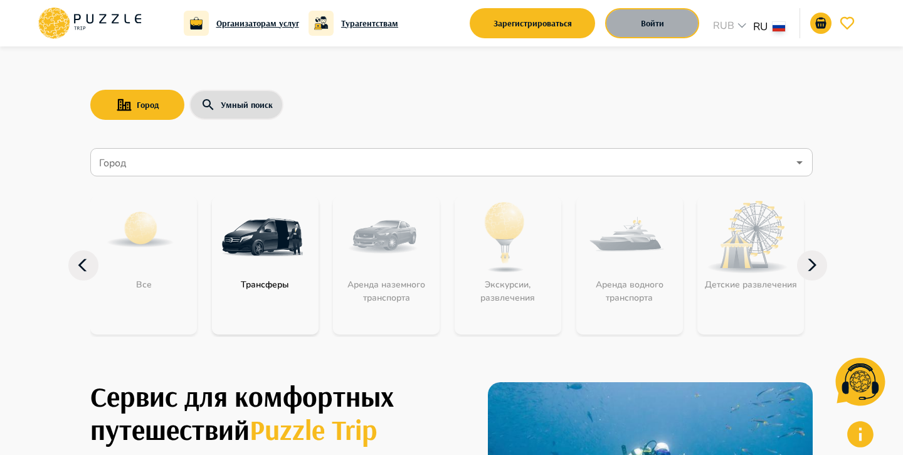
click at [668, 32] on button "Войти" at bounding box center [652, 23] width 94 height 30
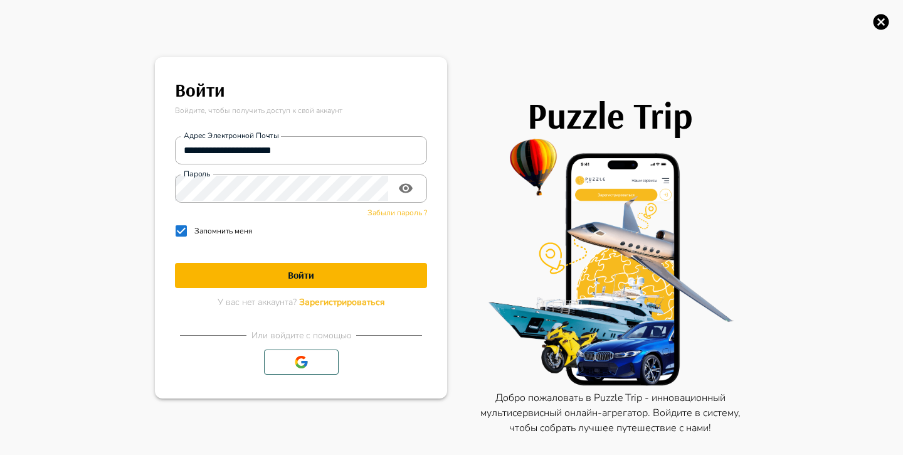
click at [288, 270] on h1 "Войти" at bounding box center [301, 275] width 252 height 12
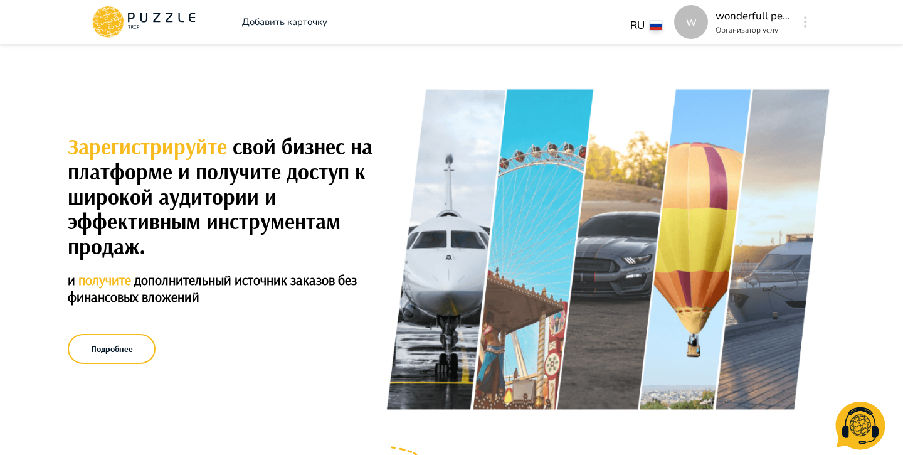
click at [716, 28] on p "Организатор услуг" at bounding box center [753, 29] width 75 height 11
click at [801, 27] on button "button" at bounding box center [805, 22] width 9 height 18
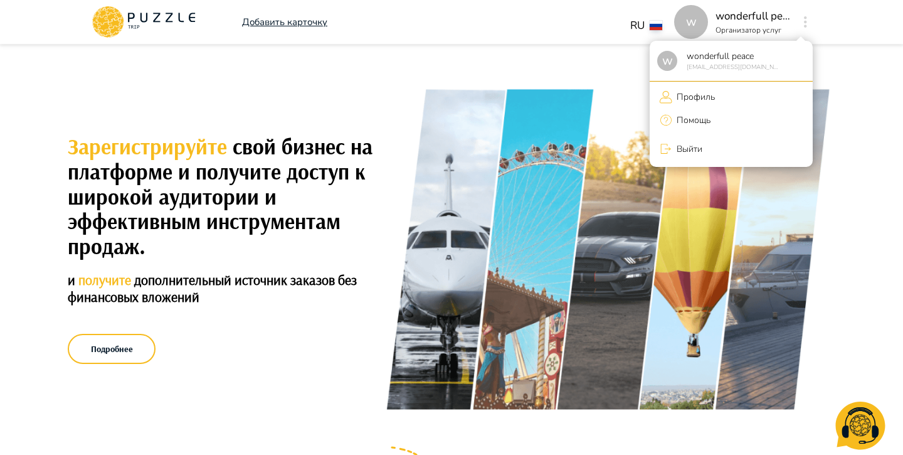
click at [731, 91] on li "Профиль" at bounding box center [731, 97] width 163 height 21
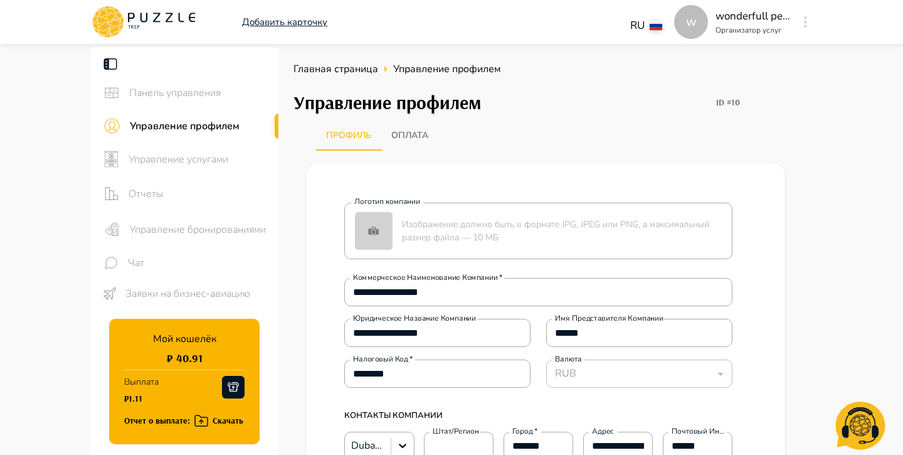
click at [416, 132] on button "Оплата" at bounding box center [409, 135] width 57 height 30
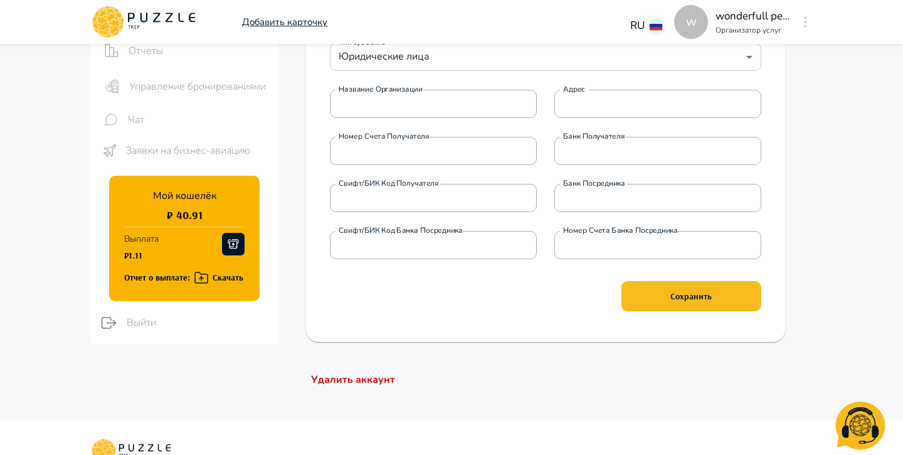
scroll to position [122, 0]
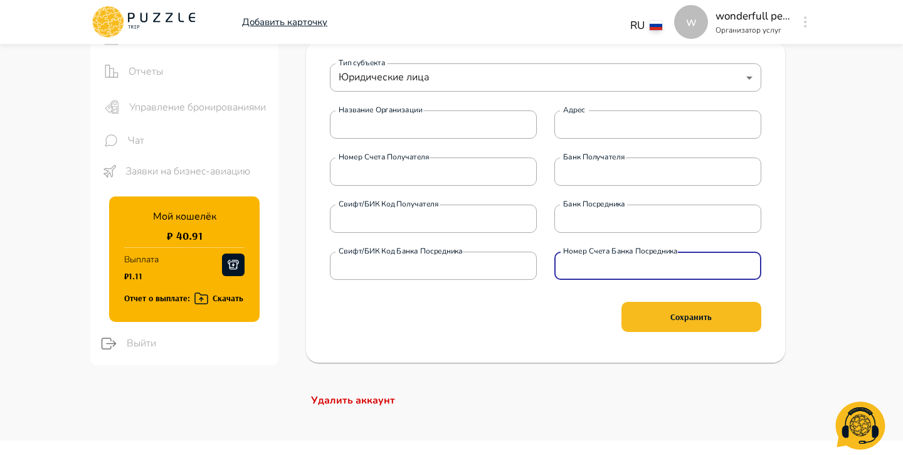
click at [578, 259] on input "Номер счета банка посредника" at bounding box center [657, 265] width 207 height 25
click at [594, 211] on input "Банк посредника" at bounding box center [657, 218] width 207 height 25
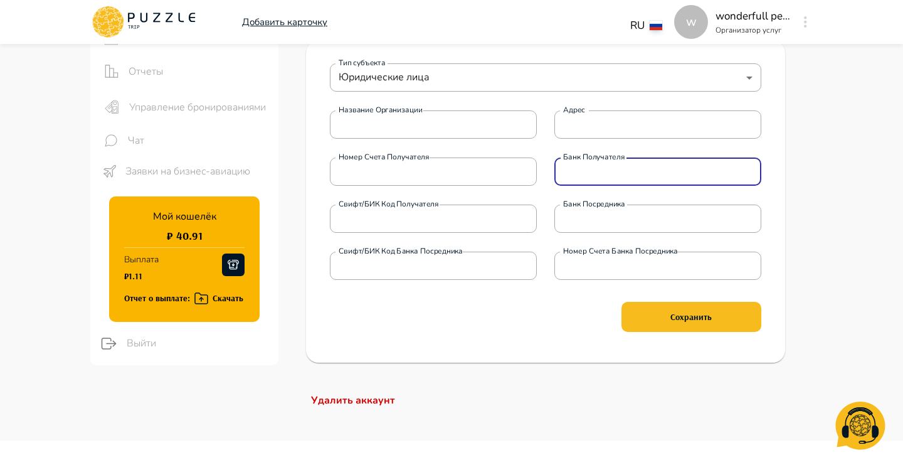
click at [590, 172] on input "Банк получателя" at bounding box center [657, 171] width 207 height 25
click at [420, 169] on input "Номер счета получателя" at bounding box center [433, 171] width 207 height 25
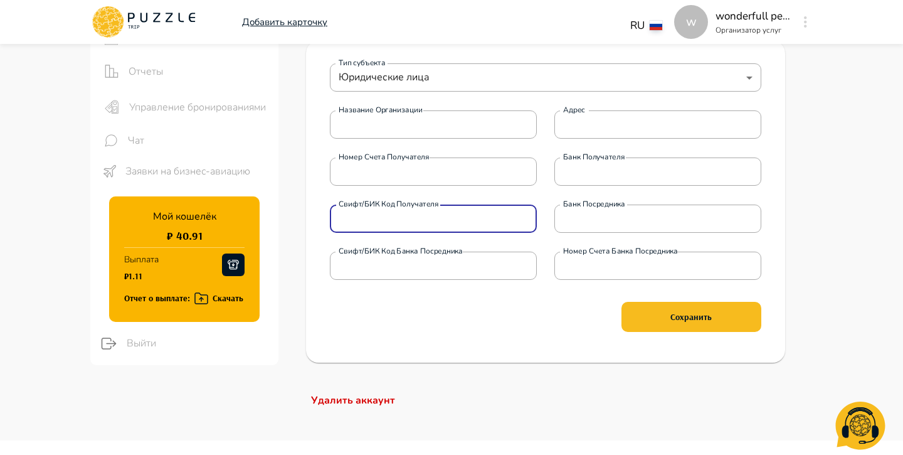
click at [339, 224] on input "Свифт/БИК код получателя" at bounding box center [433, 218] width 207 height 25
click at [360, 208] on label "Свифт/БИК код получателя" at bounding box center [389, 204] width 100 height 11
click at [360, 208] on input "Свифт/БИК код получателя" at bounding box center [433, 218] width 207 height 25
click at [361, 255] on label "Свифт/БИК код банка посредника" at bounding box center [401, 251] width 124 height 11
click at [361, 255] on input "Свифт/БИК код банка посредника" at bounding box center [433, 265] width 207 height 25
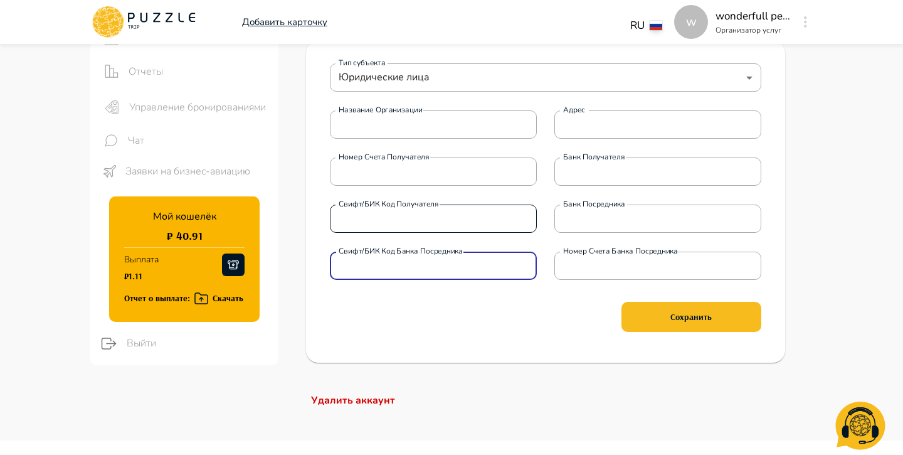
click at [369, 218] on input "Свифт/БИК код получателя" at bounding box center [433, 218] width 207 height 25
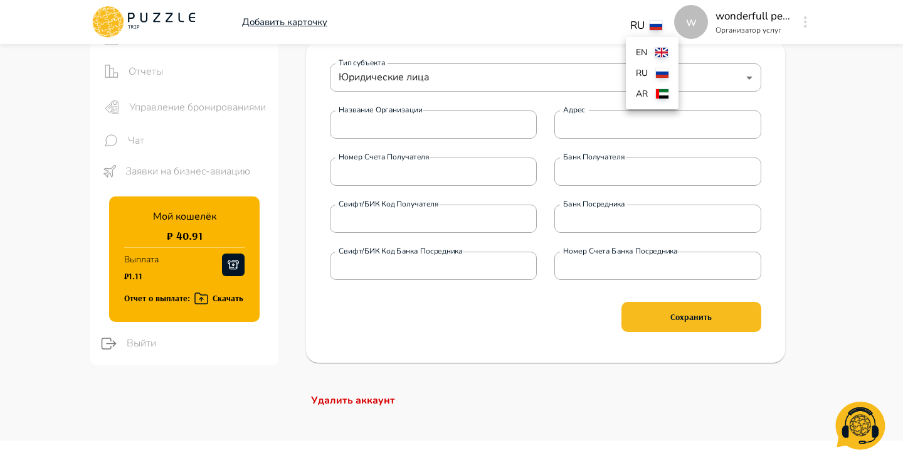
click at [641, 27] on body "**********" at bounding box center [451, 303] width 903 height 851
click at [650, 43] on li "en" at bounding box center [652, 52] width 53 height 21
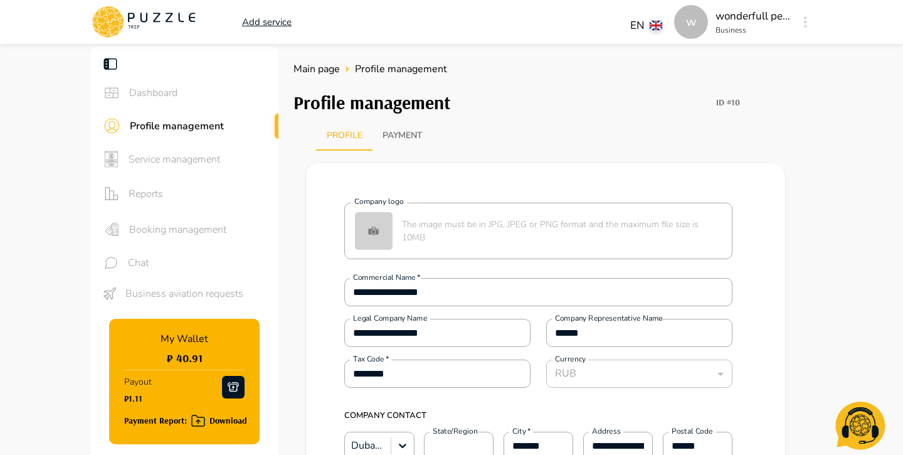
click at [388, 124] on button "Payment" at bounding box center [402, 135] width 60 height 30
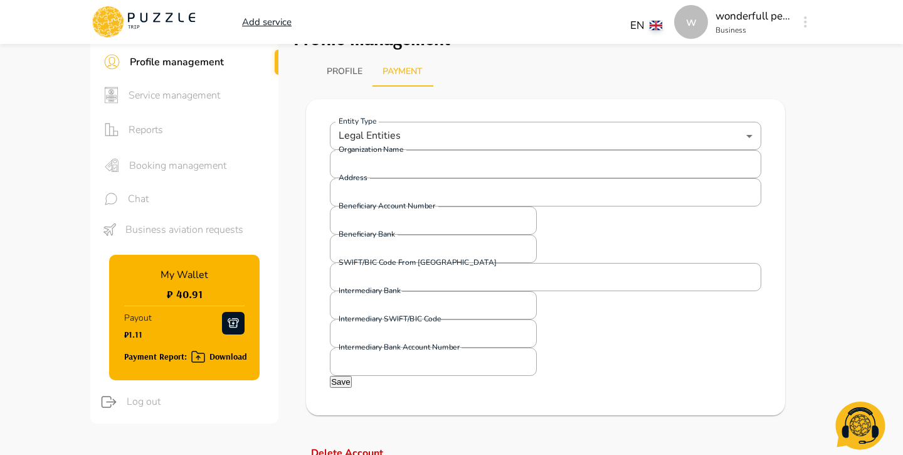
scroll to position [65, 0]
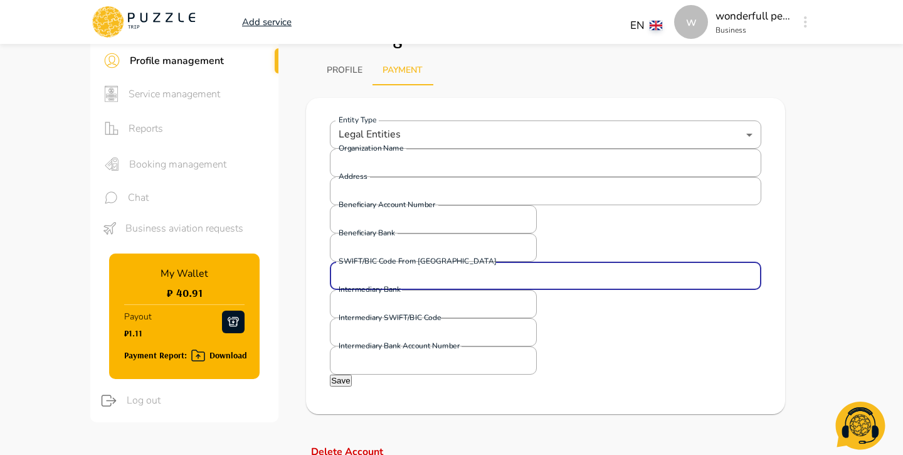
click at [379, 278] on input "SWIFT/BIC Code from [GEOGRAPHIC_DATA]" at bounding box center [545, 275] width 431 height 25
click at [376, 261] on label "SWIFT/BIC Code from Russia" at bounding box center [417, 261] width 157 height 11
click at [376, 263] on input "SWIFT/BIC Code from Russia" at bounding box center [545, 275] width 431 height 25
click at [376, 261] on label "SWIFT/BIC Code from Russia" at bounding box center [417, 261] width 157 height 11
click at [376, 263] on input "SWIFT/BIC Code from Russia" at bounding box center [545, 275] width 431 height 25
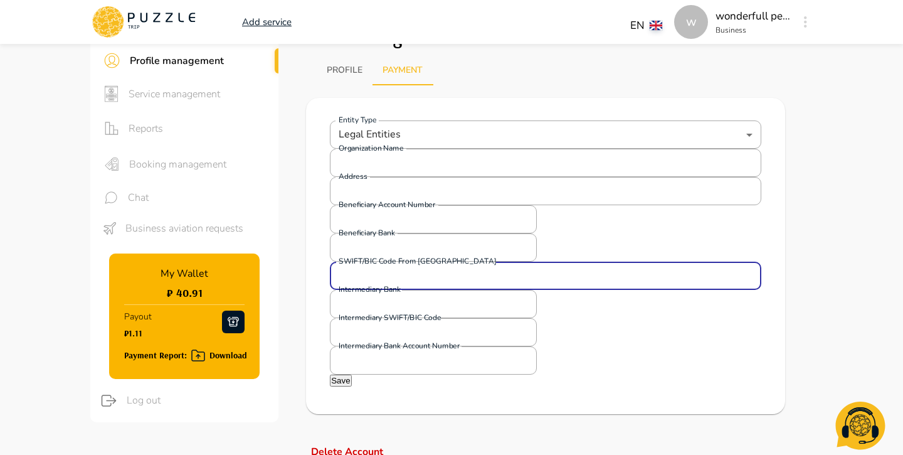
click at [376, 261] on label "SWIFT/BIC Code from Russia" at bounding box center [417, 261] width 157 height 11
click at [376, 263] on input "SWIFT/BIC Code from Russia" at bounding box center [545, 275] width 431 height 25
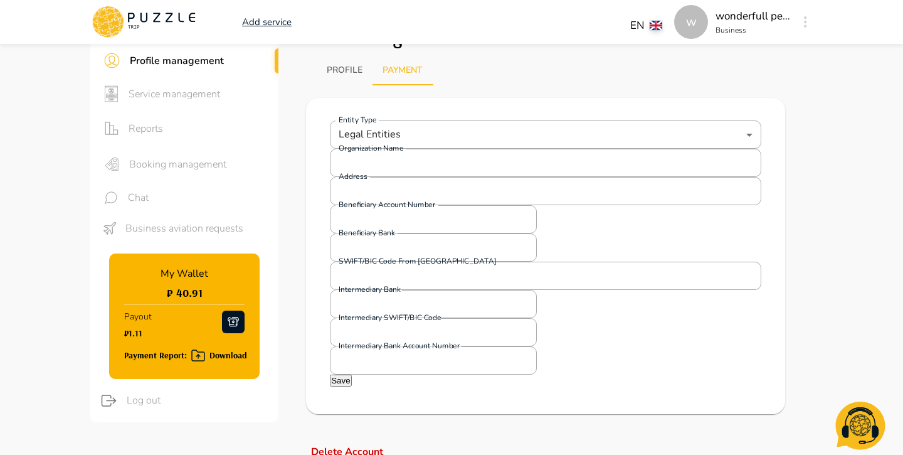
click at [376, 261] on label "SWIFT/BIC Code from Russia" at bounding box center [417, 261] width 157 height 11
click at [376, 263] on input "SWIFT/BIC Code from Russia" at bounding box center [545, 275] width 431 height 25
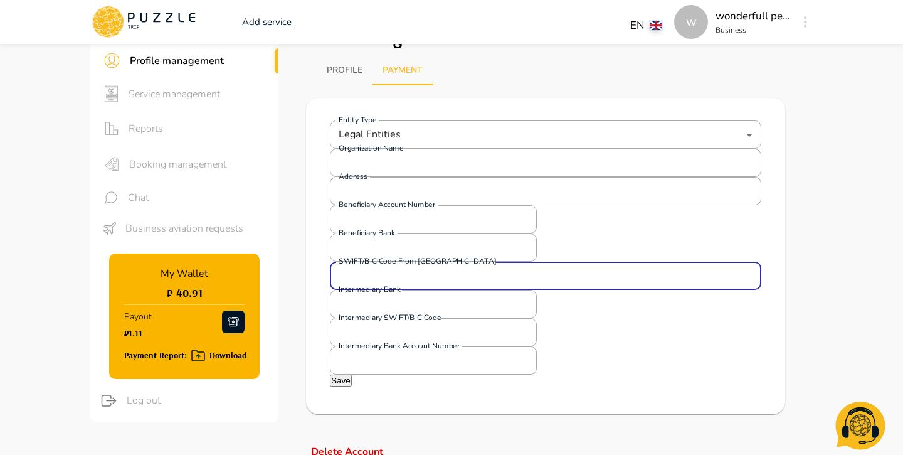
click at [652, 22] on body "**********" at bounding box center [451, 357] width 903 height 845
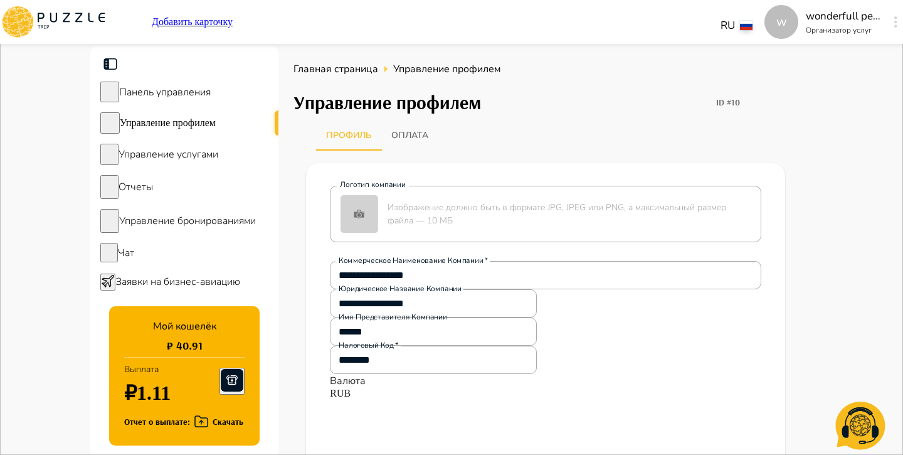
click at [425, 121] on button "Оплата" at bounding box center [409, 135] width 57 height 30
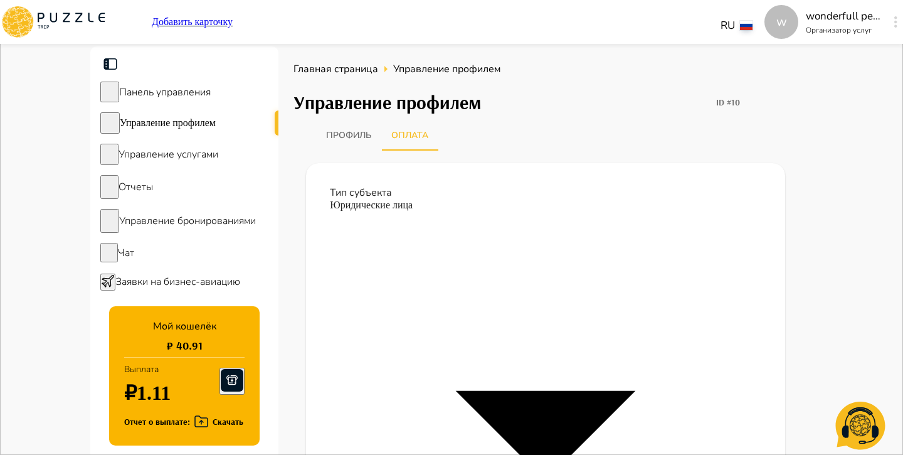
click at [343, 134] on button "Профиль" at bounding box center [348, 135] width 65 height 30
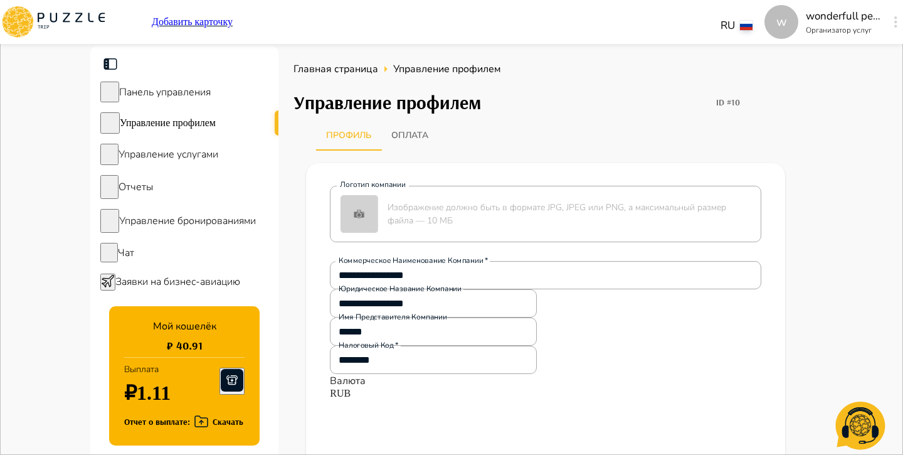
click at [414, 129] on button "Оплата" at bounding box center [409, 135] width 57 height 30
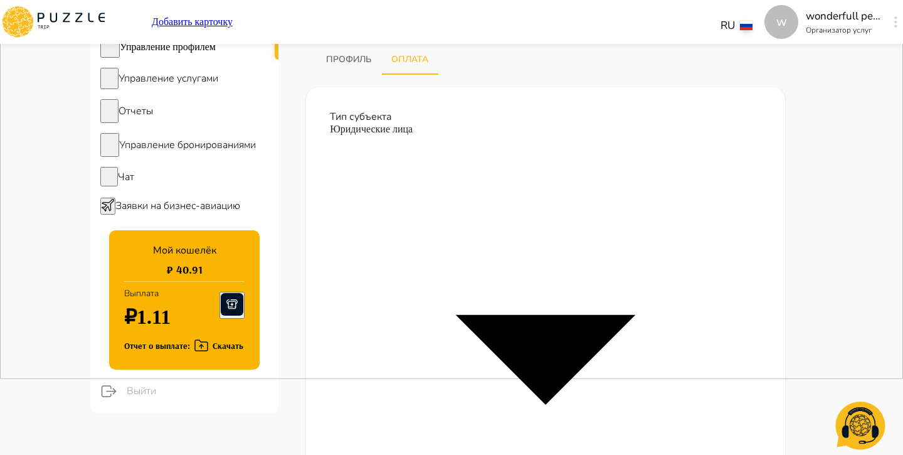
scroll to position [79, 0]
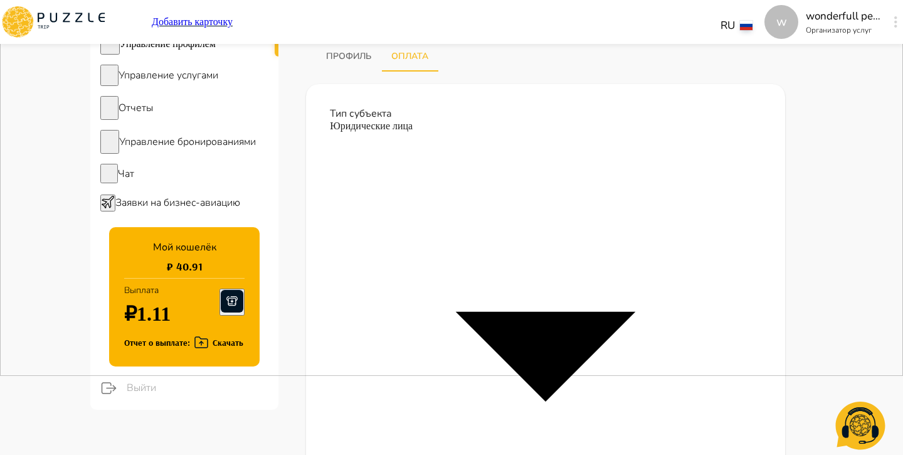
click at [346, 61] on button "Профиль" at bounding box center [348, 56] width 65 height 30
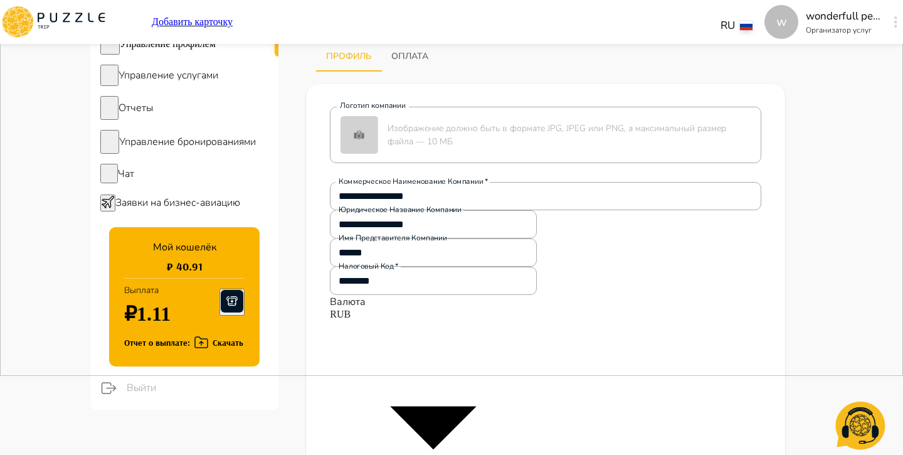
click at [406, 65] on button "Оплата" at bounding box center [409, 56] width 57 height 30
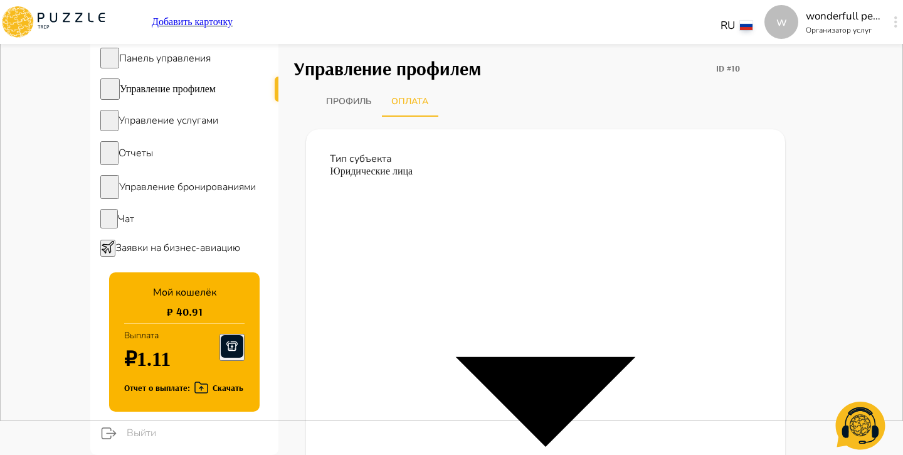
scroll to position [51, 0]
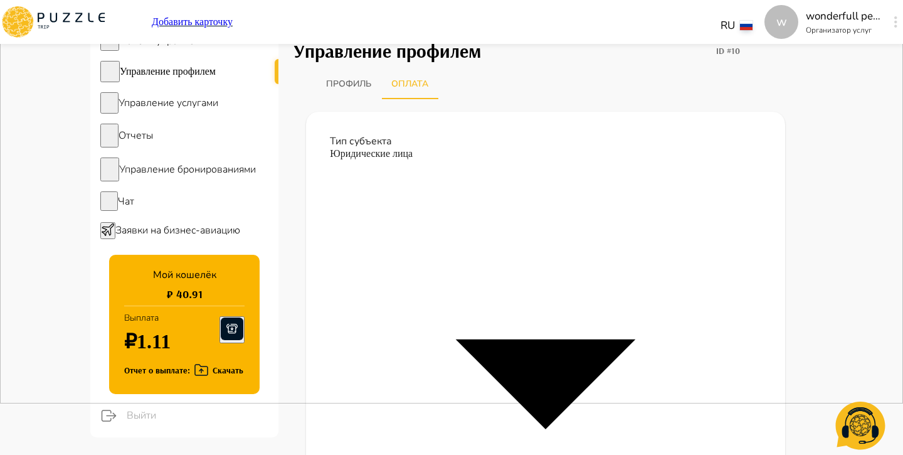
drag, startPoint x: 363, startPoint y: 323, endPoint x: 456, endPoint y: 322, distance: 92.8
click at [192, 300] on h1 "₽ 40.91" at bounding box center [185, 293] width 36 height 13
drag, startPoint x: 167, startPoint y: 305, endPoint x: 242, endPoint y: 305, distance: 74.6
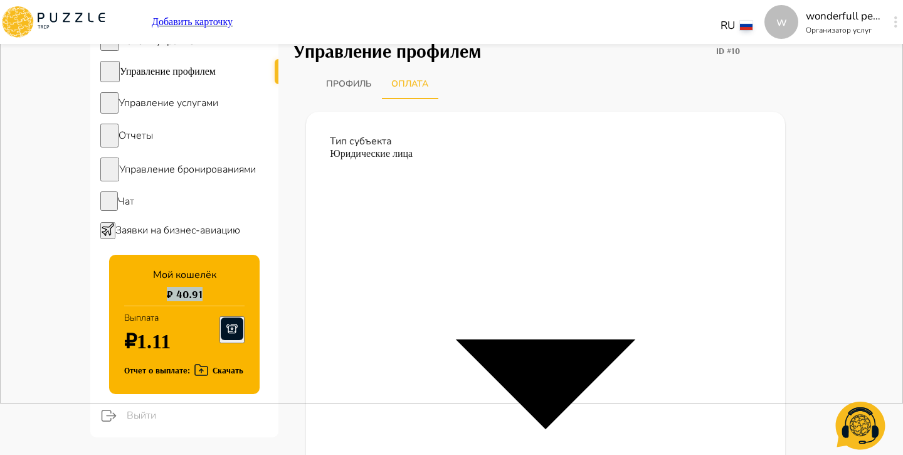
click at [243, 305] on div "Мой кошелёк ₽ 40.91 Выплата ₽1.11 Отчет о выплате: Скачать" at bounding box center [184, 324] width 151 height 139
